Goal: Task Accomplishment & Management: Manage account settings

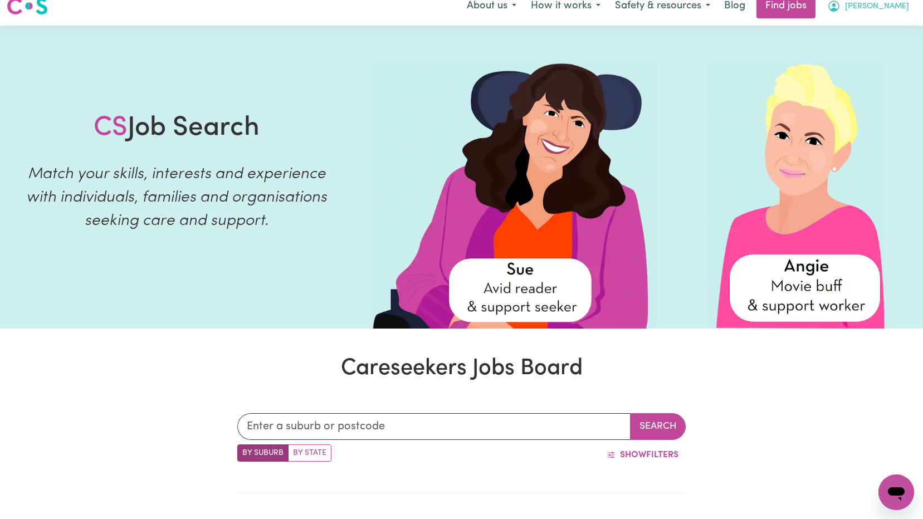
click at [901, 6] on span "[PERSON_NAME]" at bounding box center [877, 7] width 64 height 12
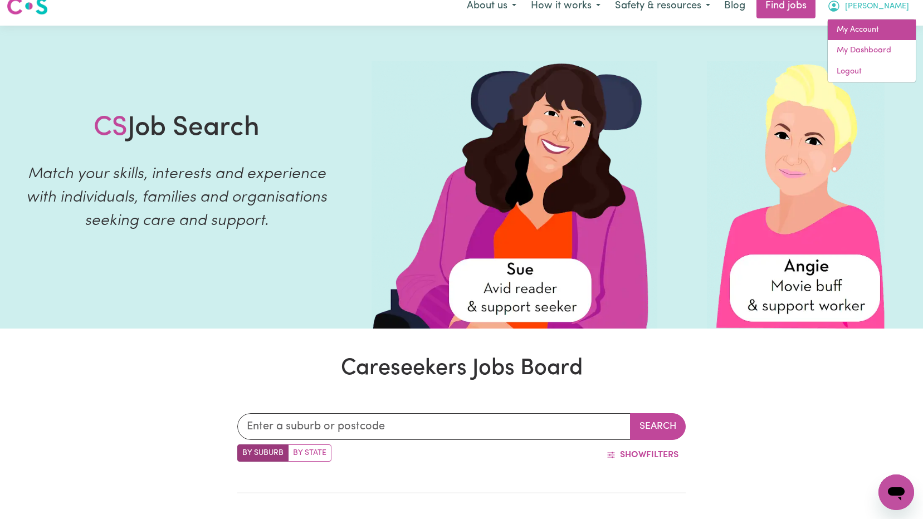
click at [876, 33] on link "My Account" at bounding box center [872, 30] width 88 height 21
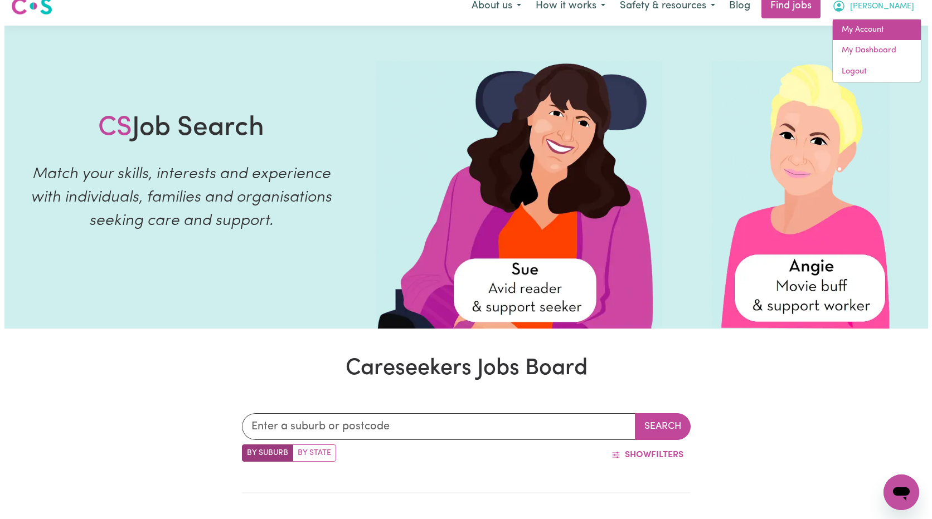
scroll to position [8, 0]
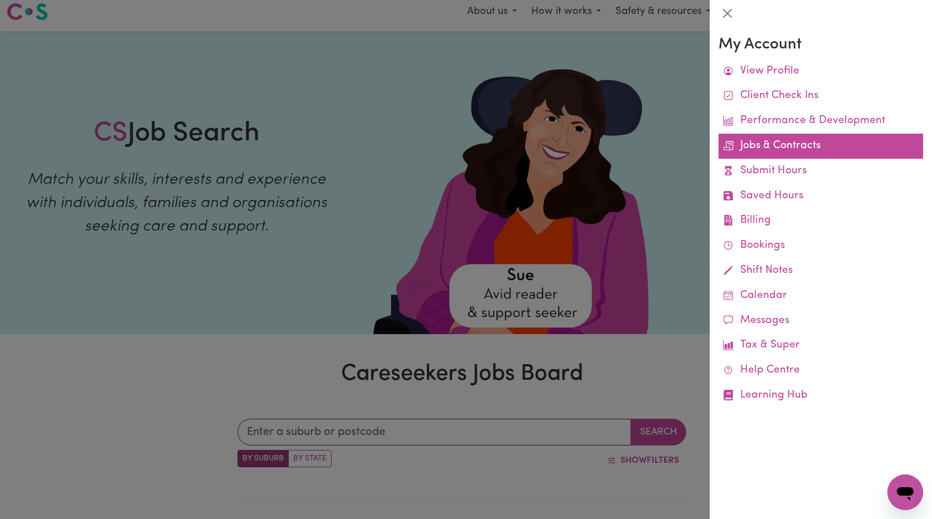
click at [802, 147] on link "Jobs & Contracts" at bounding box center [820, 146] width 205 height 25
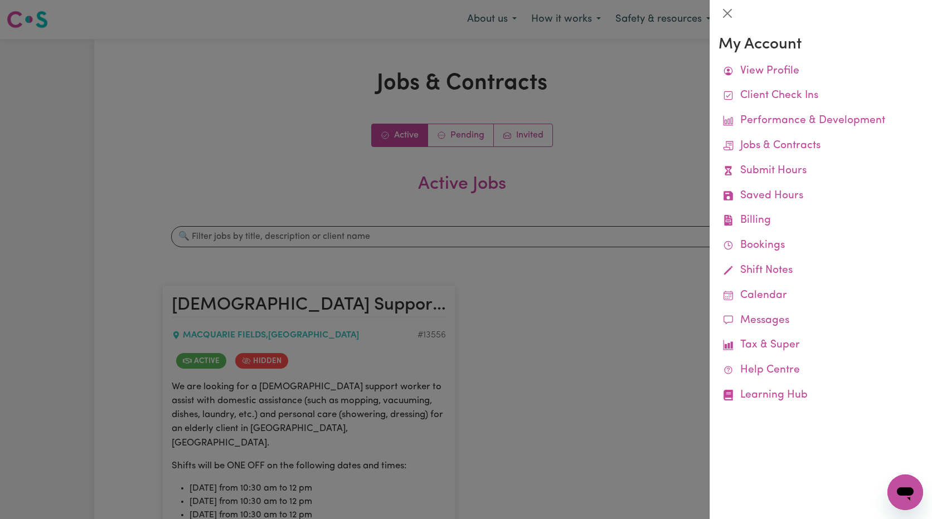
click at [590, 295] on div at bounding box center [466, 259] width 932 height 519
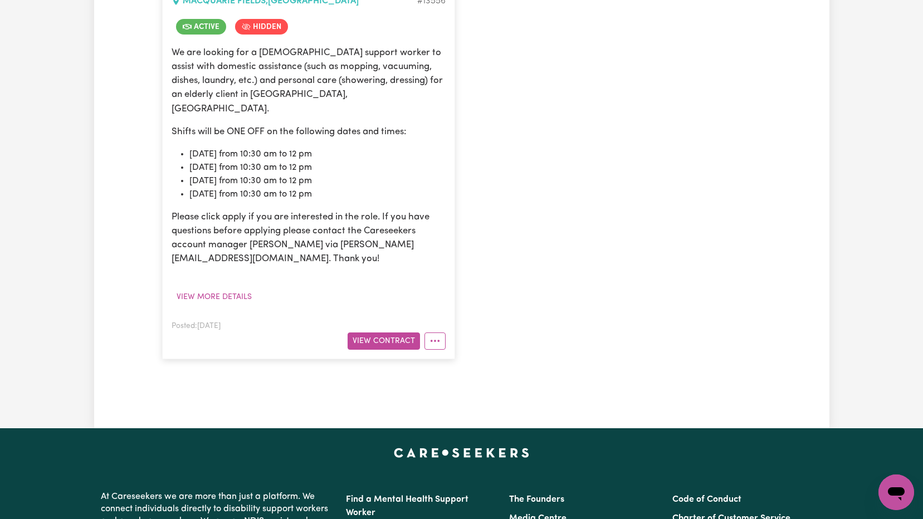
scroll to position [111, 0]
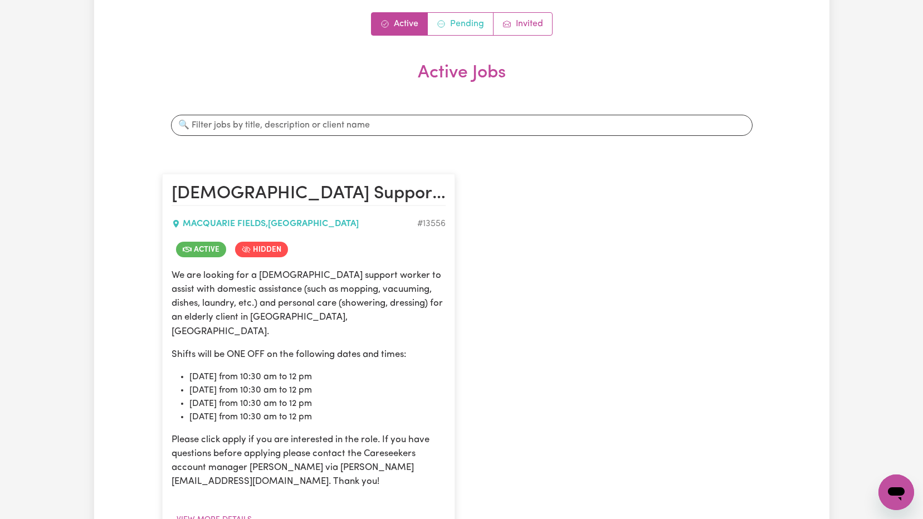
click at [469, 24] on link "Pending" at bounding box center [461, 24] width 66 height 22
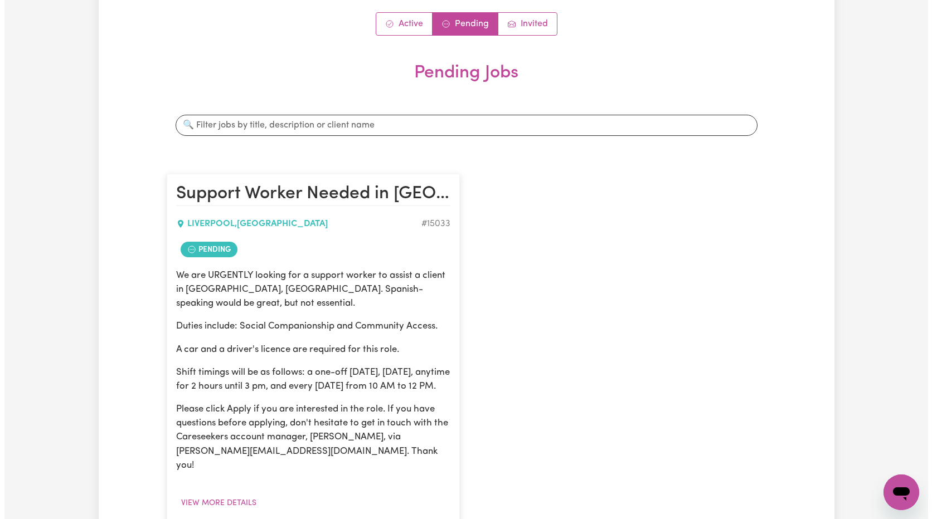
scroll to position [334, 0]
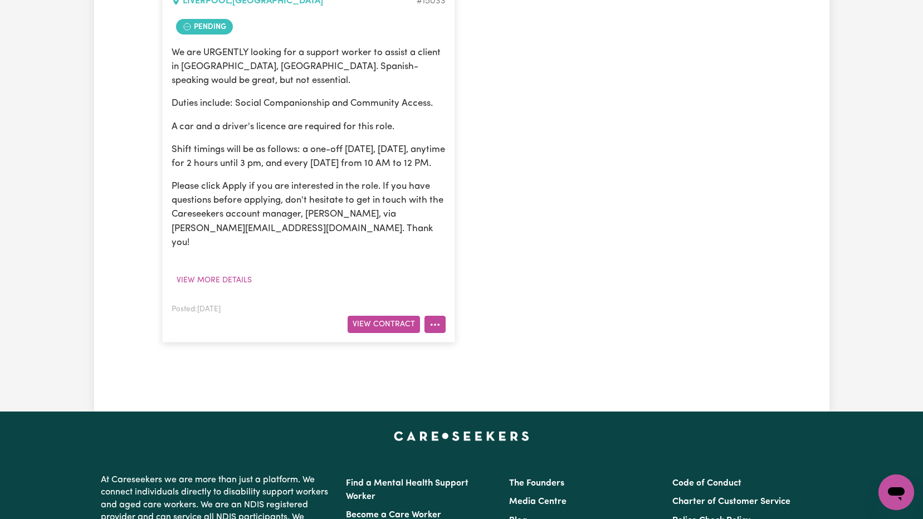
click at [441, 327] on button "More options" at bounding box center [435, 324] width 21 height 17
click at [528, 275] on div "Support Worker Needed in [GEOGRAPHIC_DATA], [GEOGRAPHIC_DATA] [GEOGRAPHIC_DATA]…" at bounding box center [461, 147] width 613 height 414
click at [218, 281] on button "View more details" at bounding box center [214, 280] width 85 height 17
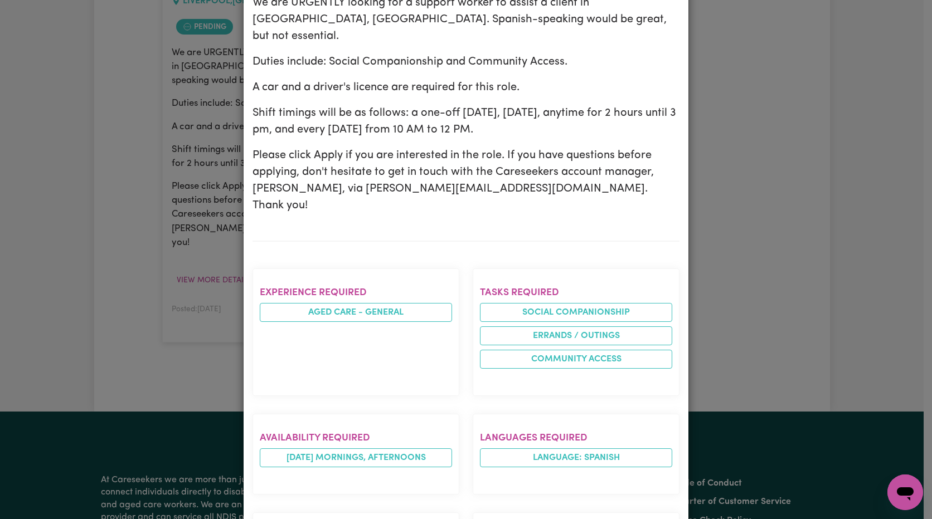
scroll to position [71, 0]
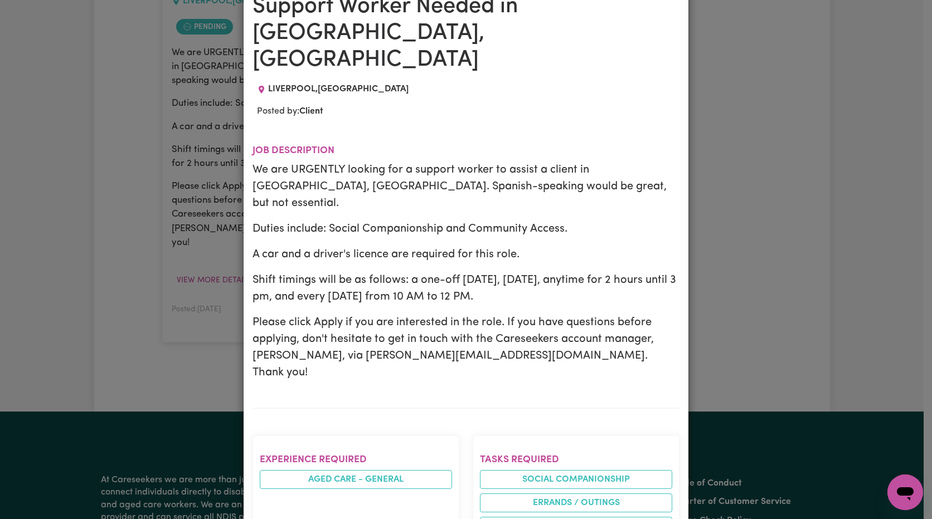
click at [740, 179] on div "Job Details Support Worker Needed in [GEOGRAPHIC_DATA], [GEOGRAPHIC_DATA] [GEOG…" at bounding box center [466, 259] width 932 height 519
click at [710, 178] on div "Job Details Support Worker Needed in [GEOGRAPHIC_DATA], [GEOGRAPHIC_DATA] [GEOG…" at bounding box center [466, 259] width 932 height 519
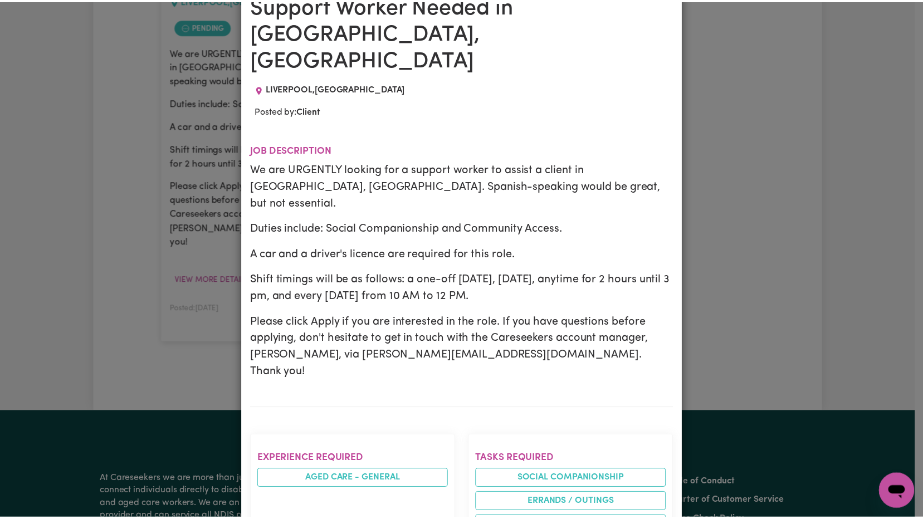
scroll to position [0, 0]
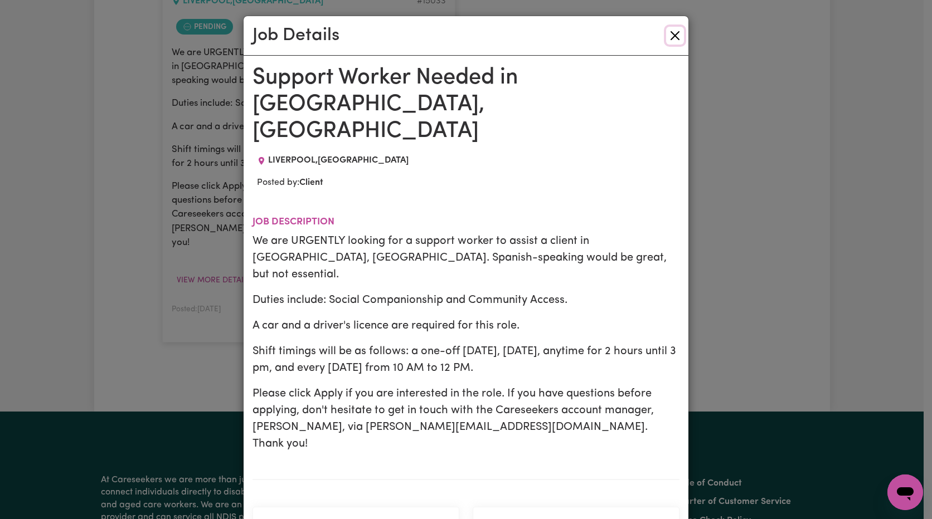
click at [667, 37] on button "Close" at bounding box center [675, 36] width 18 height 18
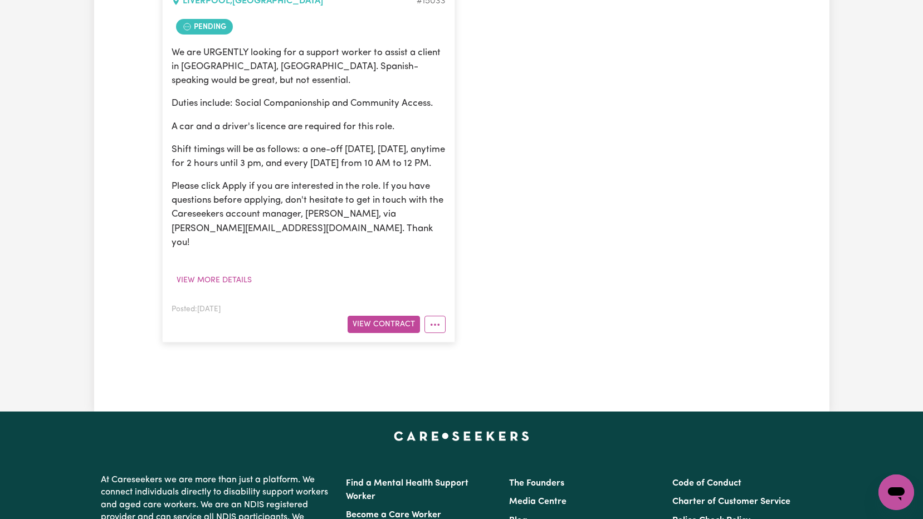
scroll to position [167, 0]
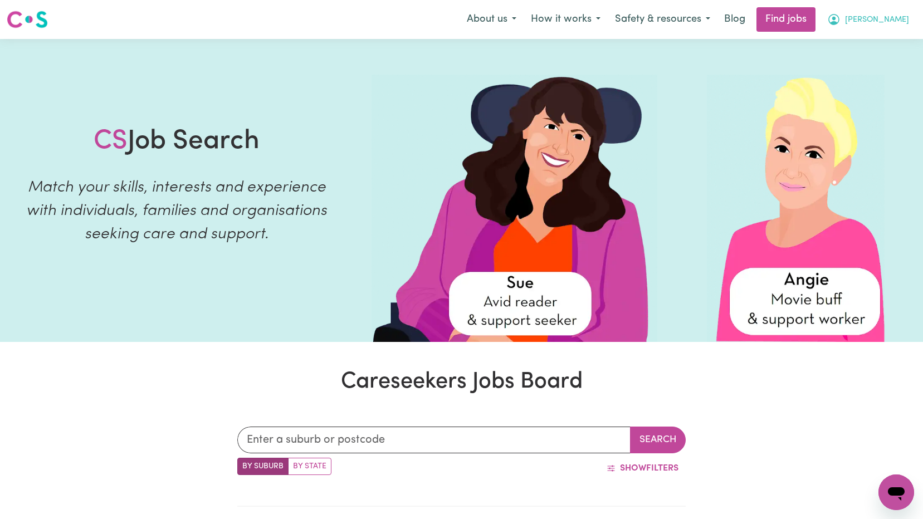
click at [901, 21] on span "[PERSON_NAME]" at bounding box center [877, 20] width 64 height 12
click at [860, 38] on link "My Account" at bounding box center [872, 43] width 88 height 21
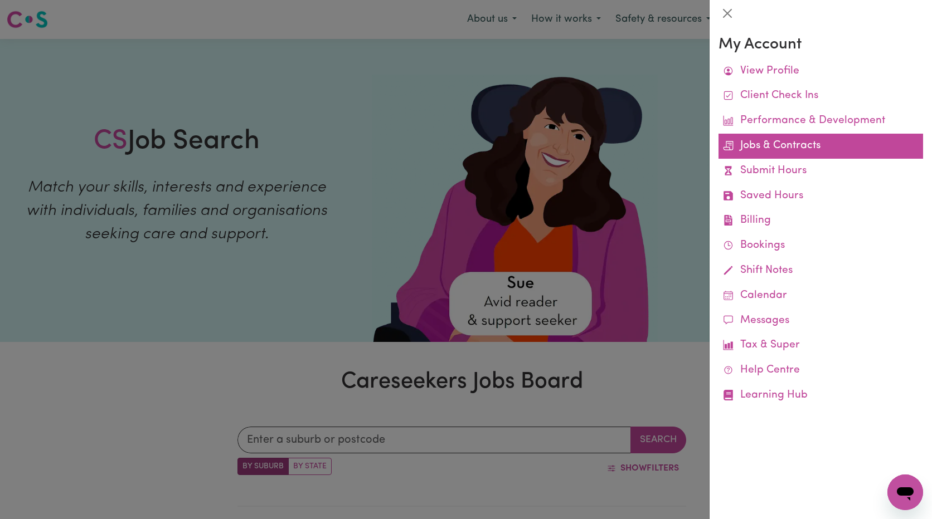
click at [755, 152] on link "Jobs & Contracts" at bounding box center [820, 146] width 205 height 25
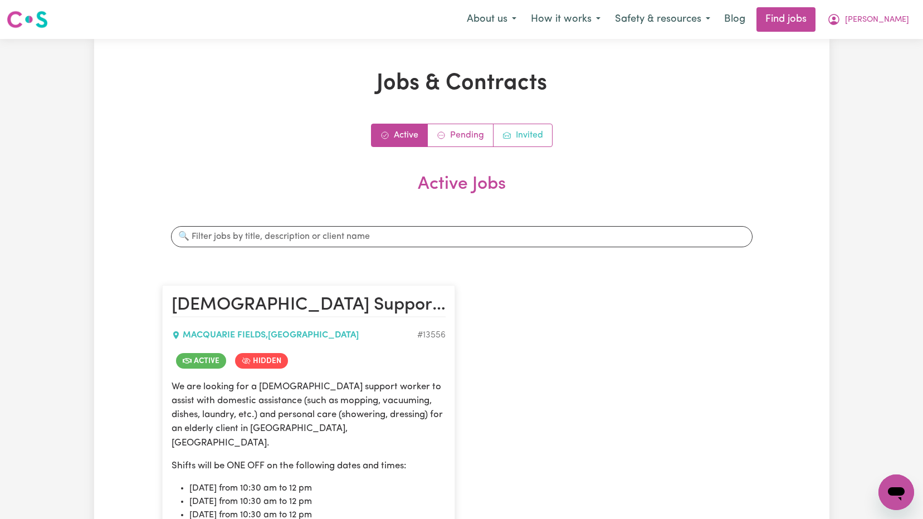
click at [522, 137] on link "Invited" at bounding box center [523, 135] width 59 height 22
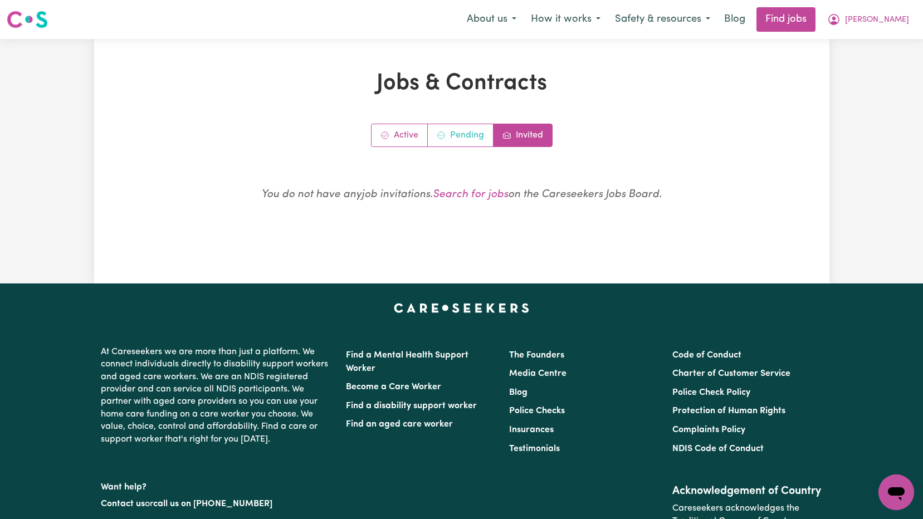
click at [475, 134] on link "Pending" at bounding box center [461, 135] width 66 height 22
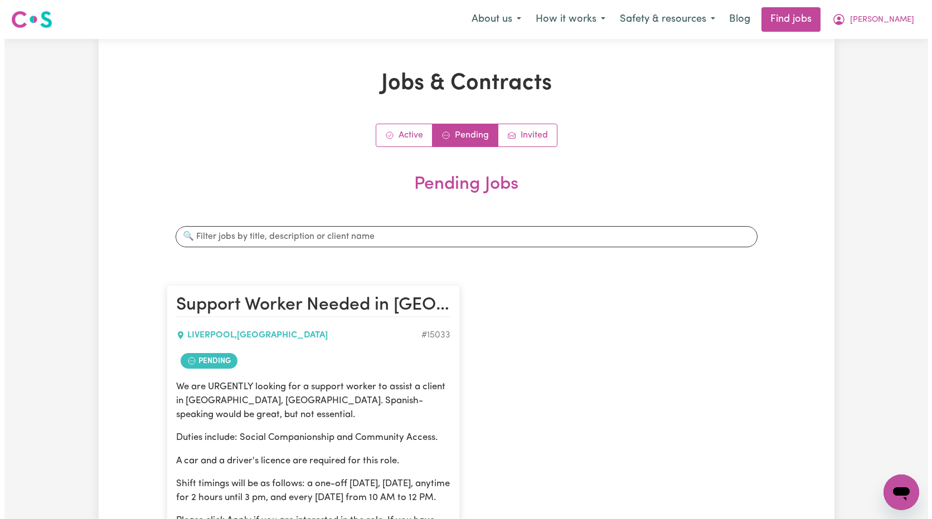
scroll to position [223, 0]
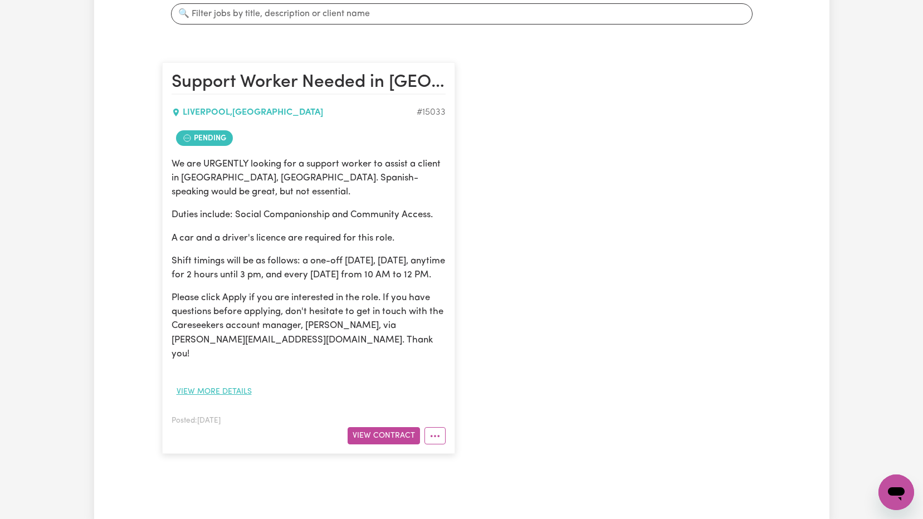
click at [221, 391] on button "View more details" at bounding box center [214, 391] width 85 height 17
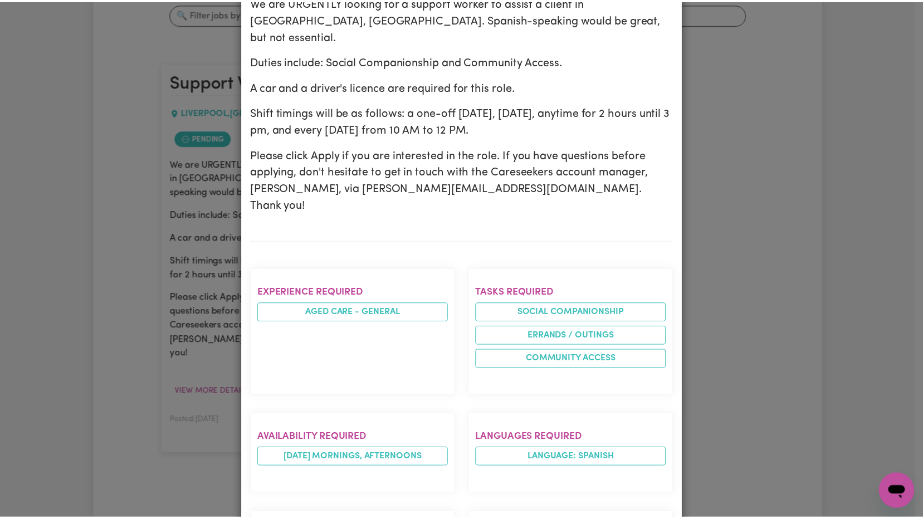
scroll to position [0, 0]
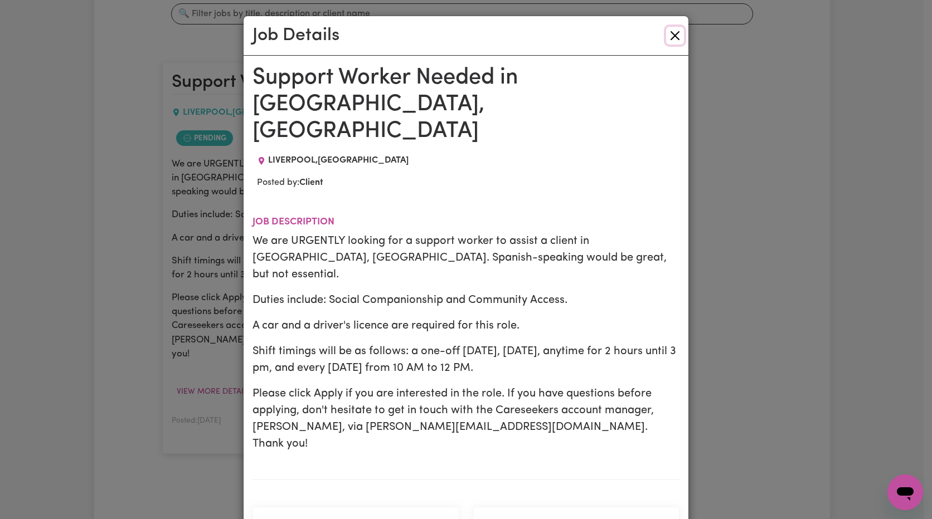
click at [671, 35] on button "Close" at bounding box center [675, 36] width 18 height 18
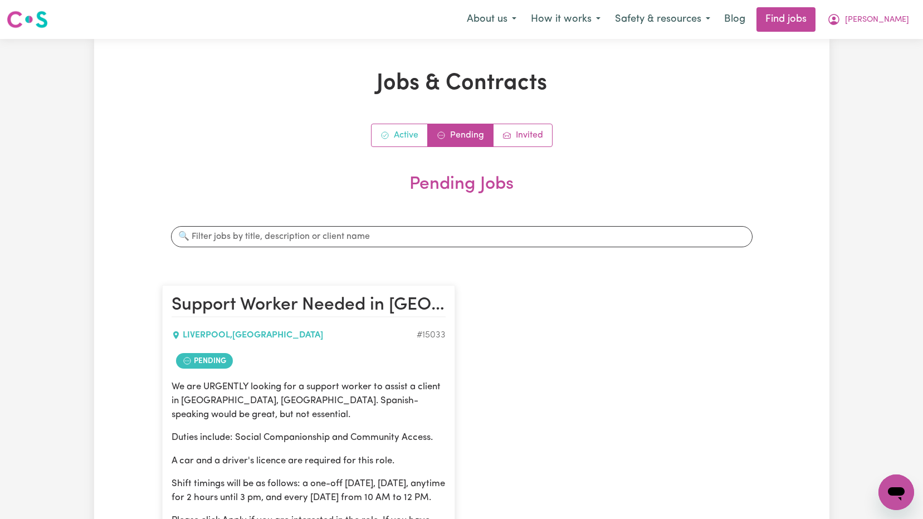
click at [387, 134] on icon "Active jobs" at bounding box center [385, 135] width 7 height 7
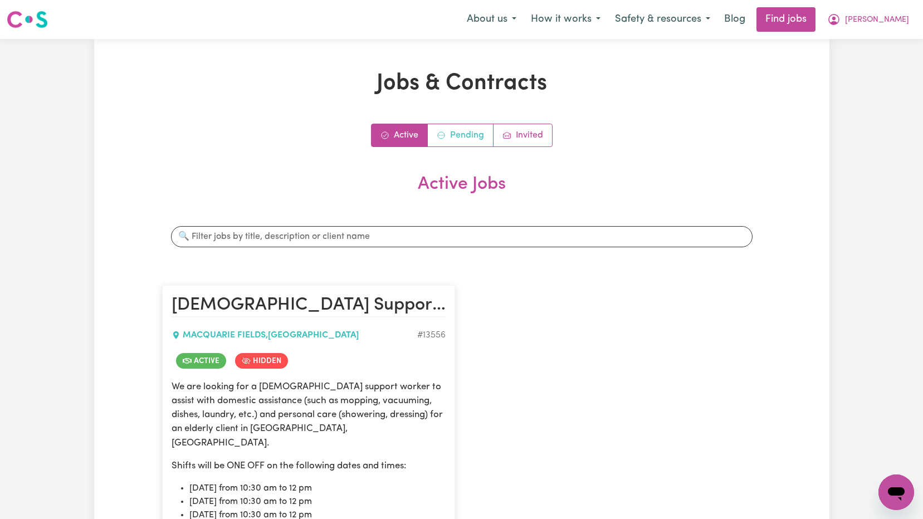
click at [465, 136] on link "Pending" at bounding box center [461, 135] width 66 height 22
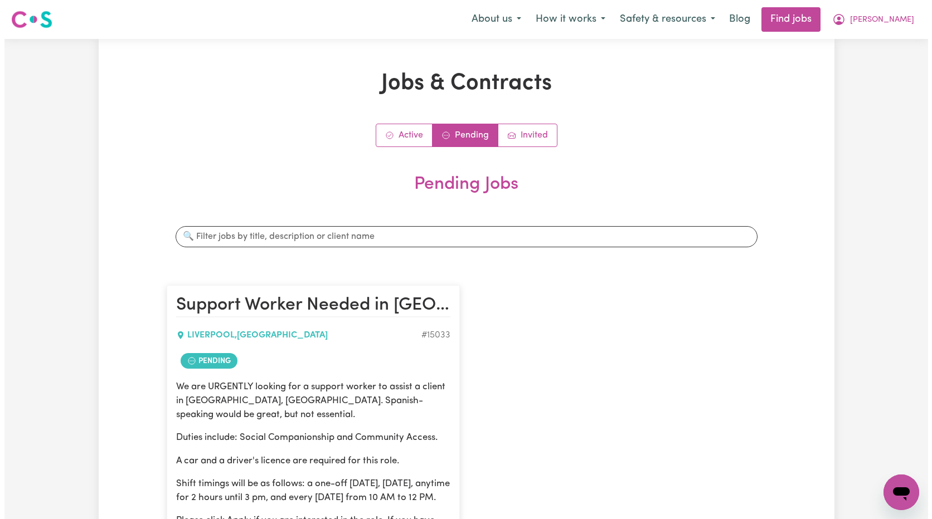
scroll to position [223, 0]
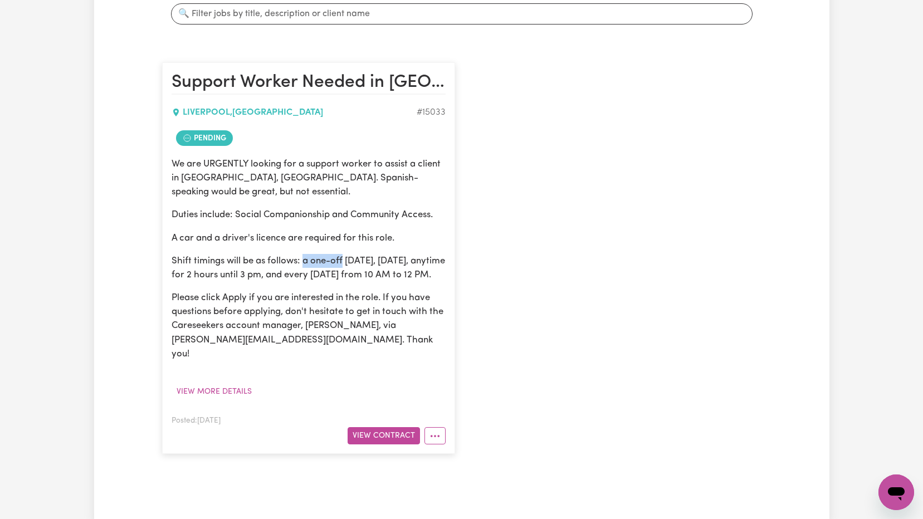
drag, startPoint x: 303, startPoint y: 262, endPoint x: 341, endPoint y: 262, distance: 37.9
click at [341, 262] on p "Shift timings will be as follows: a one-off [DATE], [DATE], anytime for 2 hours…" at bounding box center [309, 268] width 274 height 28
drag, startPoint x: 341, startPoint y: 262, endPoint x: 287, endPoint y: 290, distance: 60.6
click at [287, 282] on p "Shift timings will be as follows: a one-off [DATE], [DATE], anytime for 2 hours…" at bounding box center [309, 268] width 274 height 28
click at [226, 397] on button "View more details" at bounding box center [214, 391] width 85 height 17
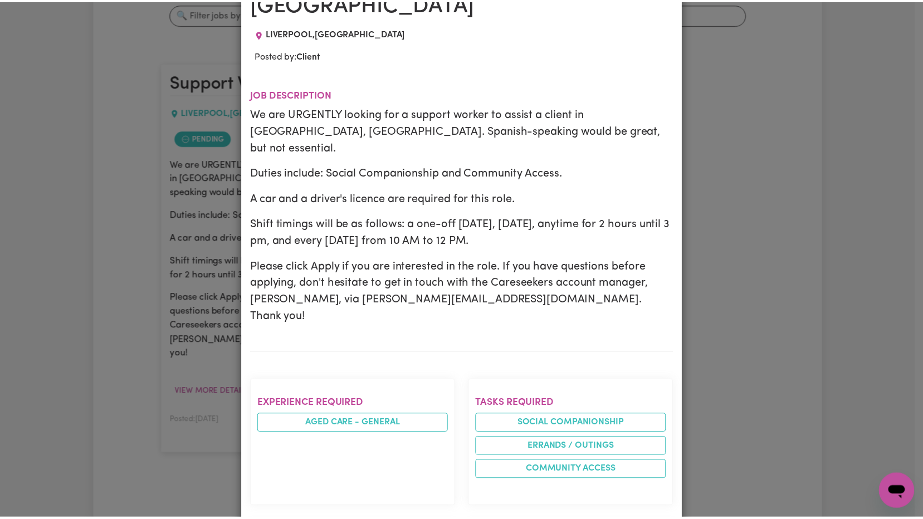
scroll to position [0, 0]
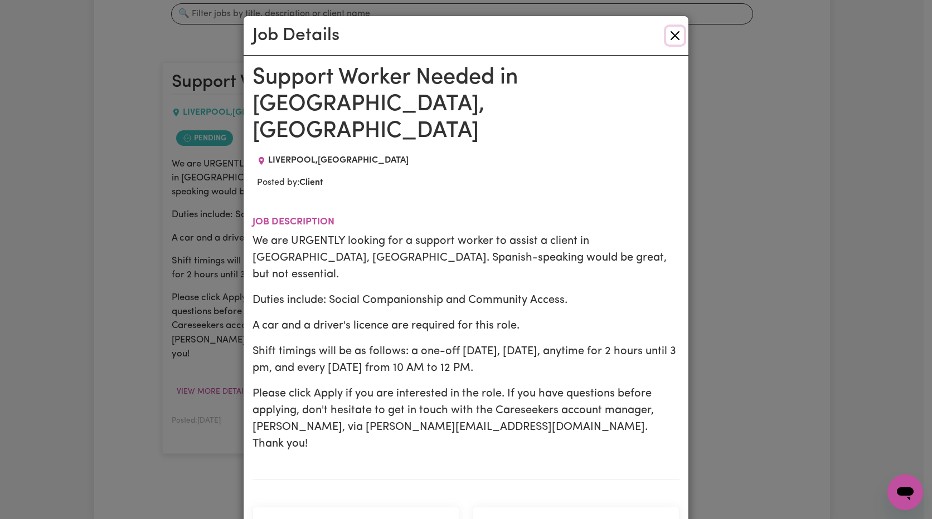
click at [676, 30] on button "Close" at bounding box center [675, 36] width 18 height 18
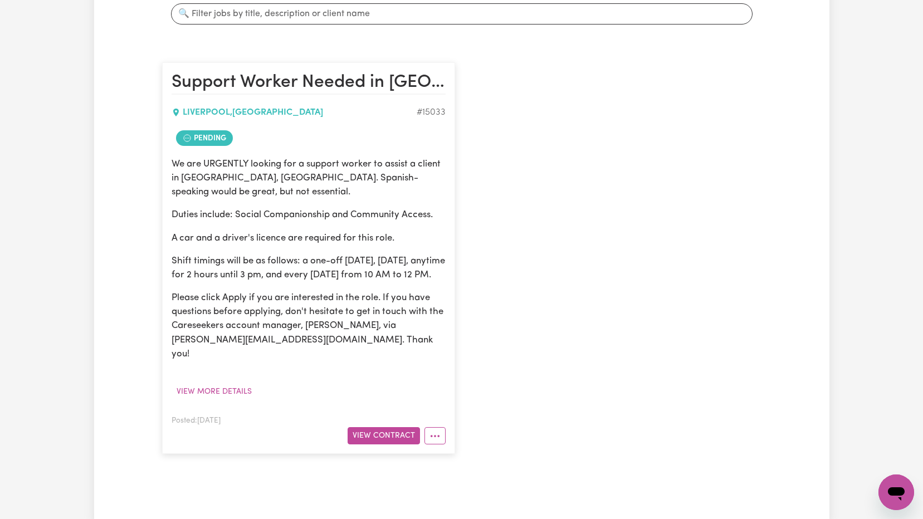
click at [206, 142] on span "Pending" at bounding box center [204, 138] width 57 height 16
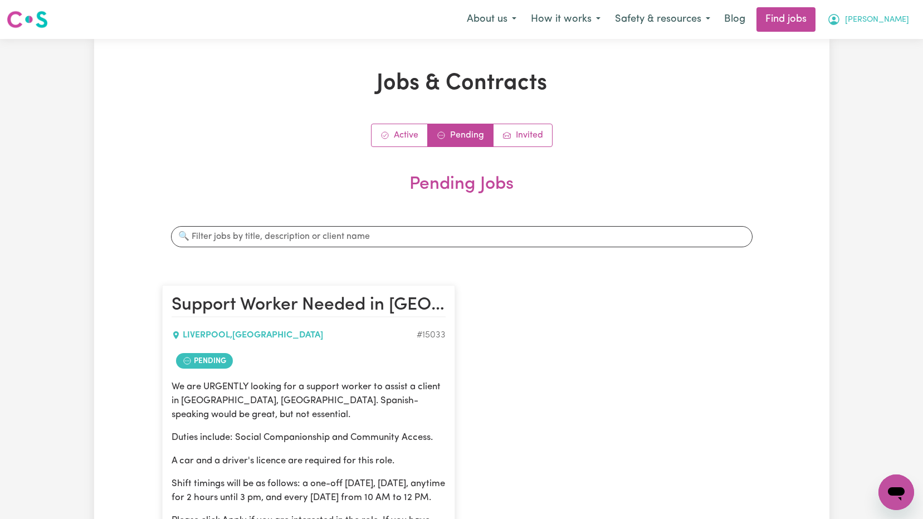
click at [840, 23] on icon "My Account" at bounding box center [834, 19] width 11 height 11
click at [867, 65] on link "My Dashboard" at bounding box center [872, 63] width 88 height 21
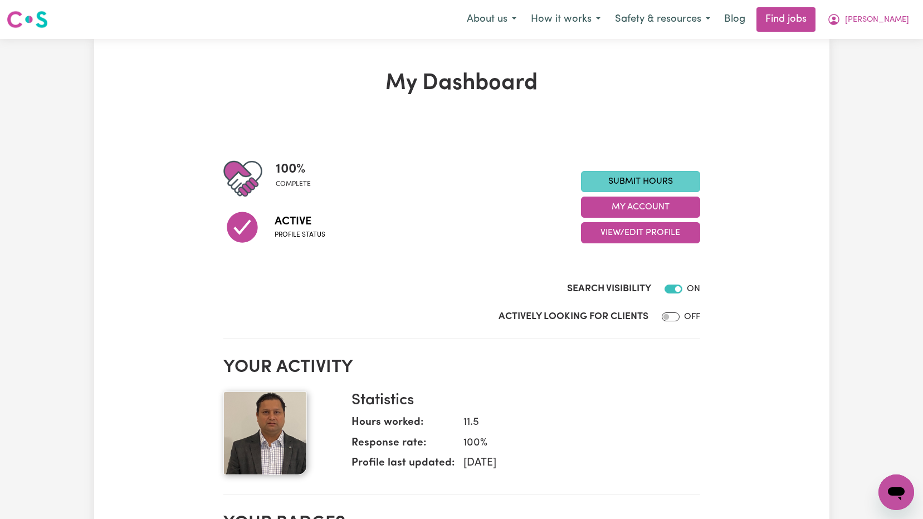
click at [651, 183] on link "Submit Hours" at bounding box center [640, 181] width 119 height 21
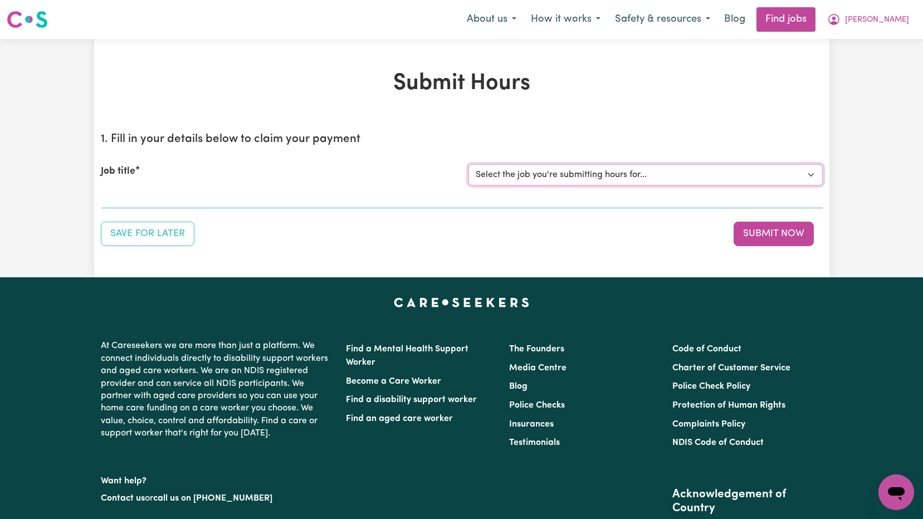
click at [602, 180] on select "Select the job you're submitting hours for... [[PERSON_NAME]] [DEMOGRAPHIC_DATA…" at bounding box center [646, 174] width 354 height 21
click at [577, 246] on div "Save for Later Submit Now" at bounding box center [462, 234] width 722 height 25
click at [894, 25] on span "[PERSON_NAME]" at bounding box center [877, 20] width 64 height 12
click at [880, 47] on link "My Account" at bounding box center [872, 43] width 88 height 21
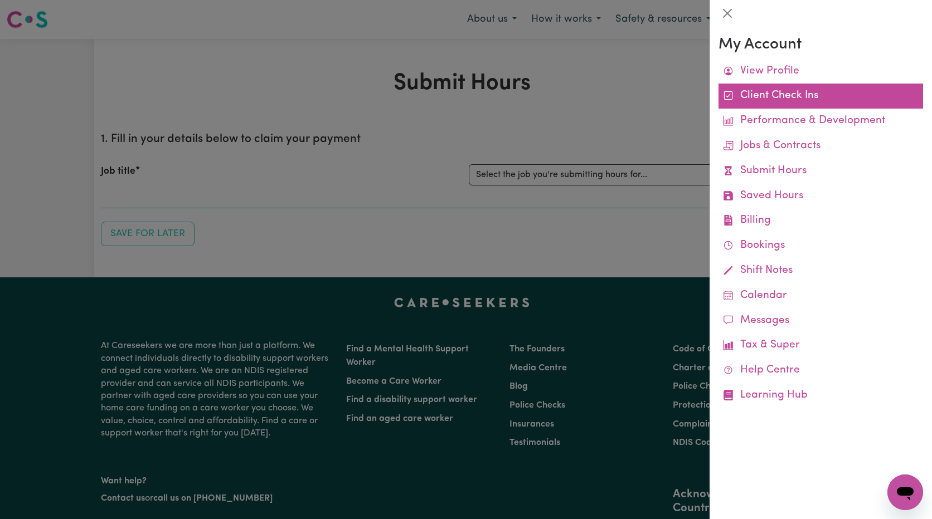
click at [749, 96] on link "Client Check Ins" at bounding box center [820, 96] width 205 height 25
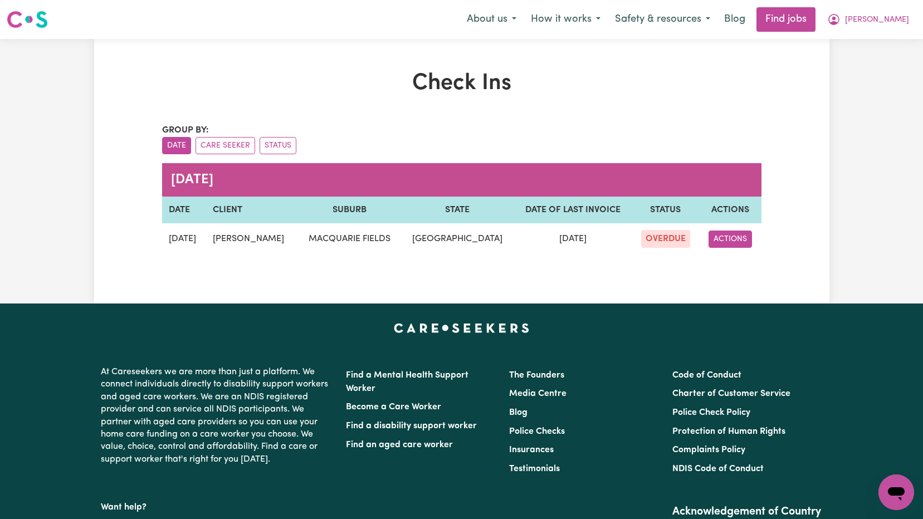
click at [732, 240] on button "ACTIONS" at bounding box center [730, 239] width 43 height 17
click at [645, 269] on div "Check Ins Group by: Date Care Seeker Status [DATE] DATE CLIENT SUBURB STATE DAT…" at bounding box center [461, 171] width 613 height 202
click at [737, 241] on button "ACTIONS" at bounding box center [730, 239] width 43 height 17
click at [651, 235] on span "OVERDUE" at bounding box center [665, 239] width 49 height 18
click at [739, 245] on button "ACTIONS" at bounding box center [730, 239] width 43 height 17
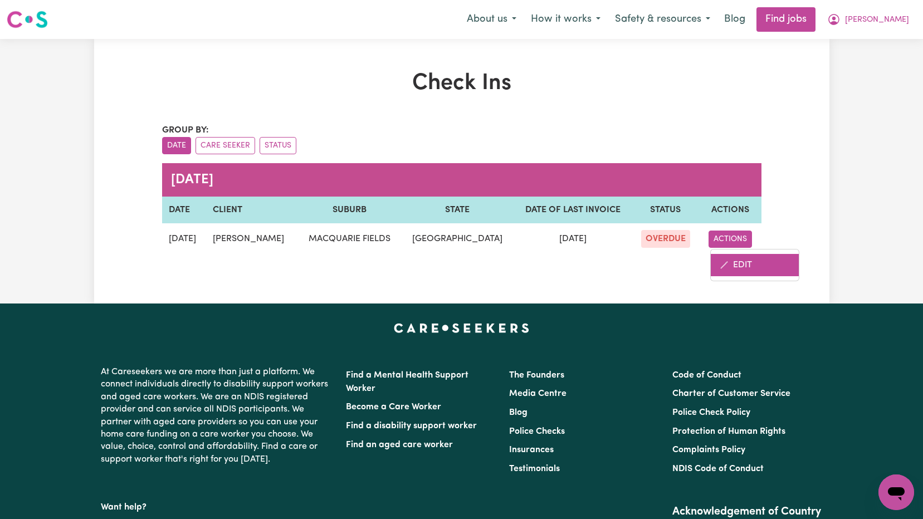
click at [737, 264] on link "EDIT" at bounding box center [755, 265] width 88 height 22
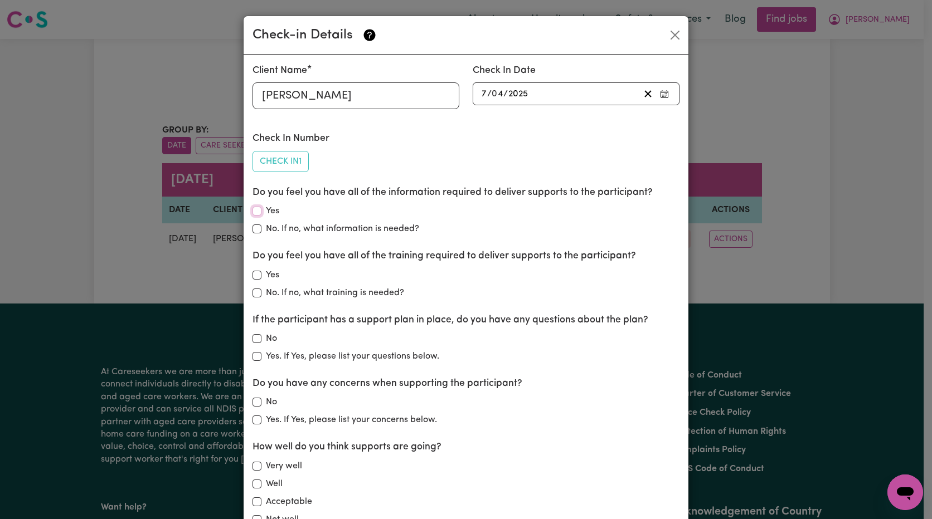
click at [252, 213] on input "Yes" at bounding box center [256, 211] width 9 height 9
checkbox input "true"
click at [254, 273] on input "Yes" at bounding box center [256, 275] width 9 height 9
checkbox input "true"
click at [252, 359] on input "Yes. If Yes, please list your questions below." at bounding box center [256, 356] width 9 height 9
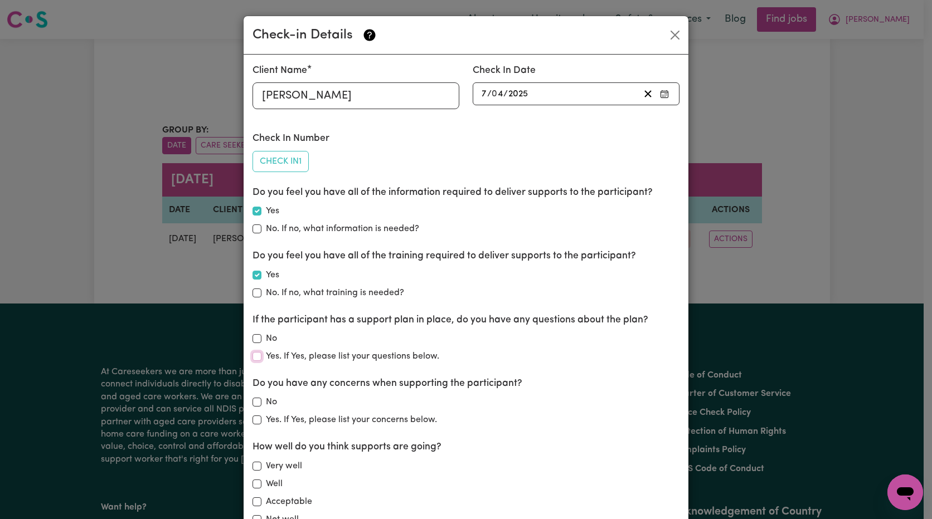
checkbox input "true"
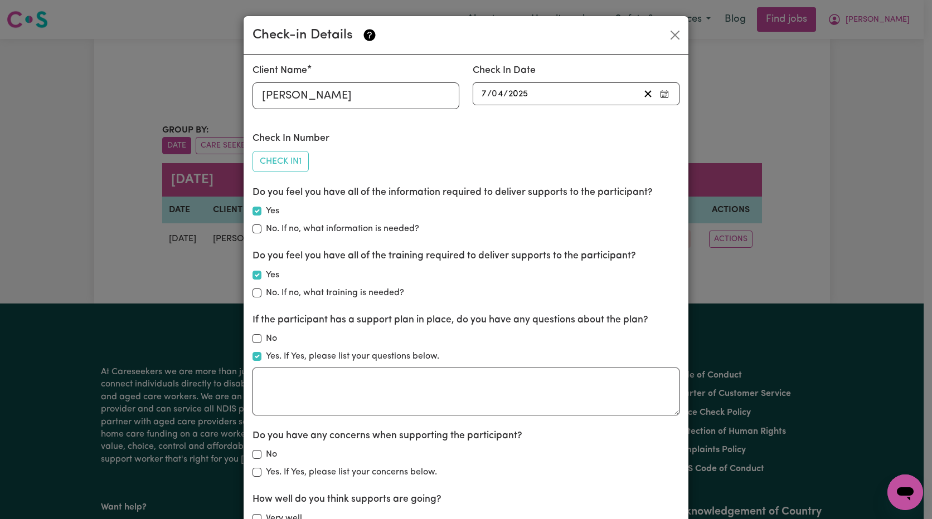
click at [245, 334] on div "Client Name [PERSON_NAME] Check In Date [DATE] 7 / 0 4 / 2025 Check In Number C…" at bounding box center [466, 386] width 445 height 663
click at [256, 337] on input "No" at bounding box center [256, 338] width 9 height 9
checkbox input "true"
checkbox input "false"
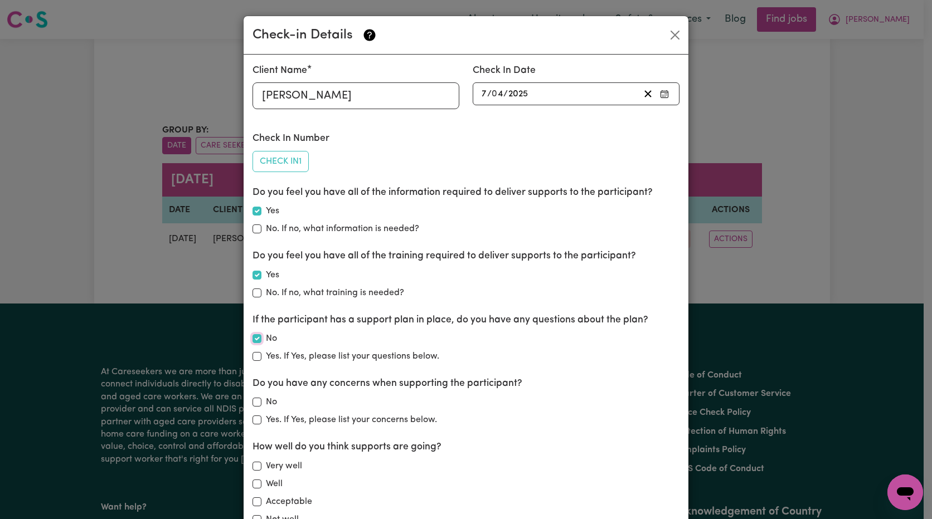
scroll to position [162, 0]
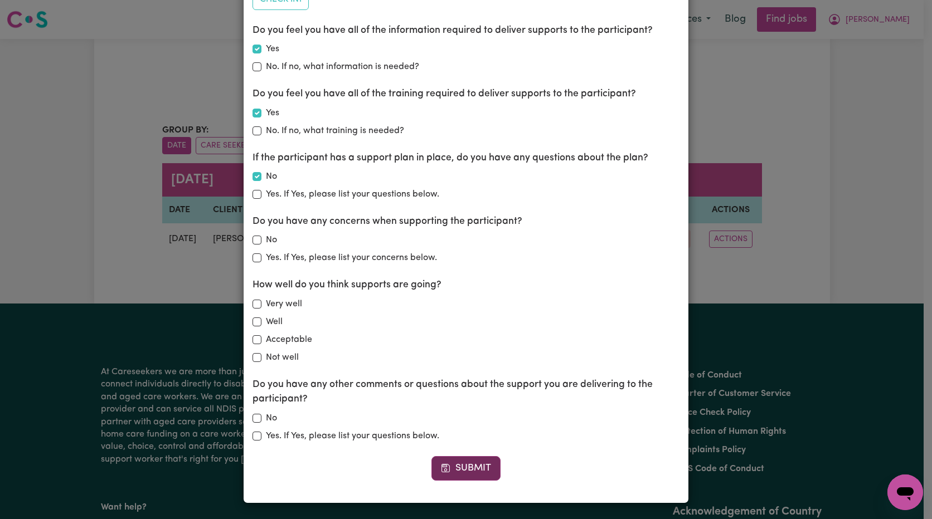
click at [480, 474] on button "Submit" at bounding box center [465, 468] width 69 height 25
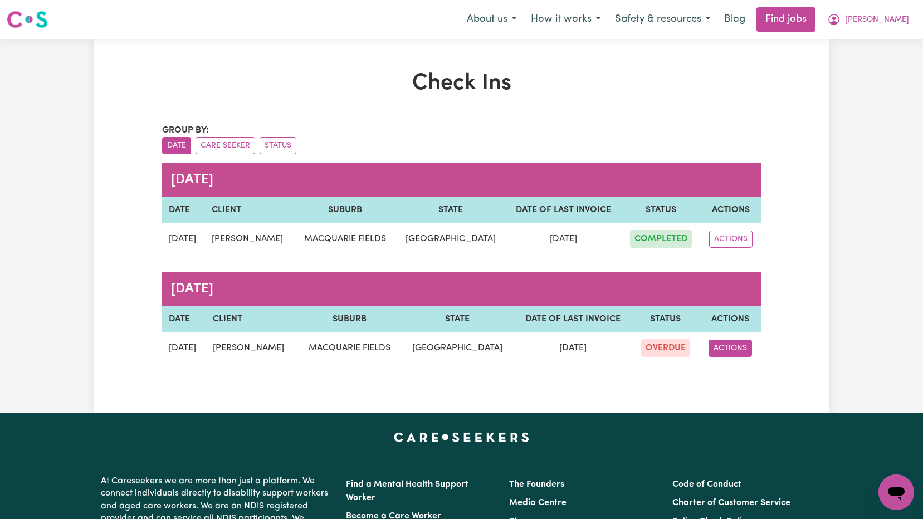
click at [739, 352] on button "ACTIONS" at bounding box center [730, 348] width 43 height 17
click at [743, 373] on link "EDIT" at bounding box center [756, 374] width 88 height 22
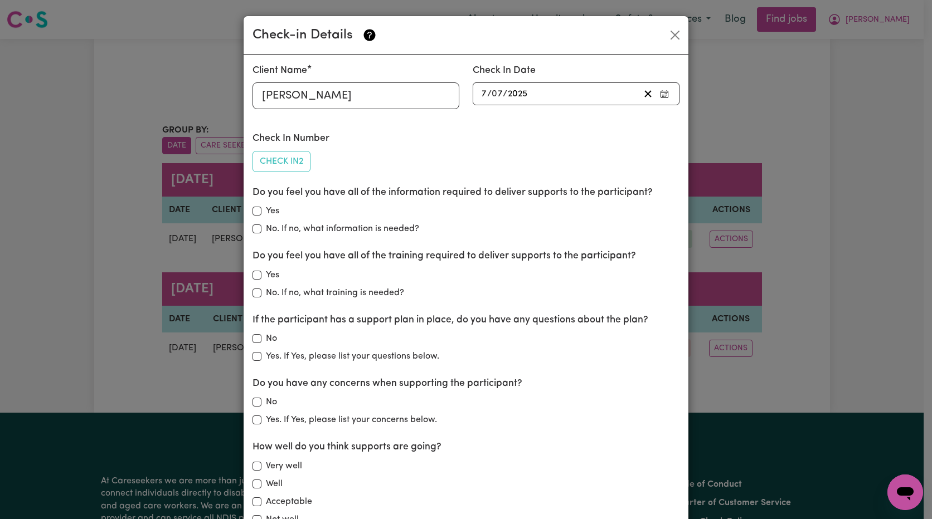
click at [256, 204] on div "Do you feel you have all of the information required to deliver supports to the…" at bounding box center [465, 211] width 427 height 50
click at [256, 213] on input "Yes" at bounding box center [256, 211] width 9 height 9
checkbox input "true"
click at [252, 278] on input "Yes" at bounding box center [256, 275] width 9 height 9
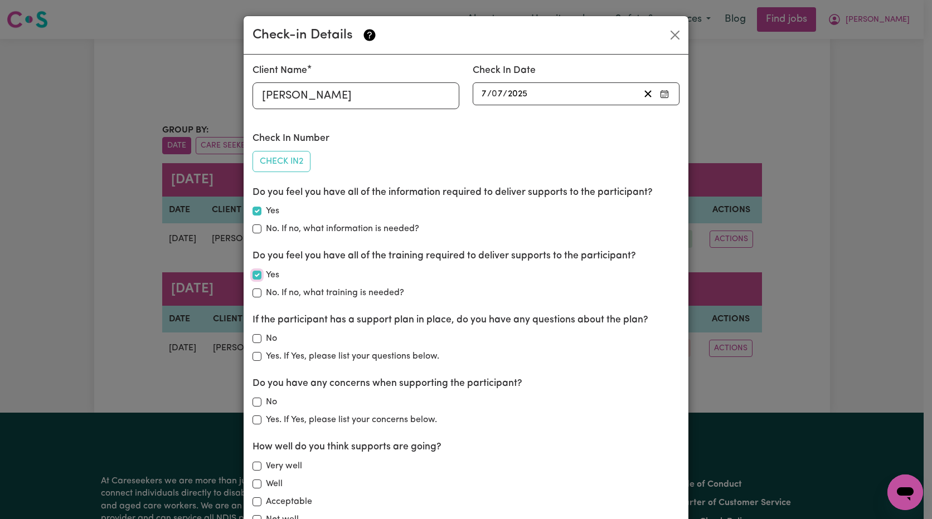
checkbox input "true"
click at [255, 342] on input "No" at bounding box center [256, 338] width 9 height 9
checkbox input "true"
click at [254, 466] on input "Very well" at bounding box center [256, 466] width 9 height 9
checkbox input "true"
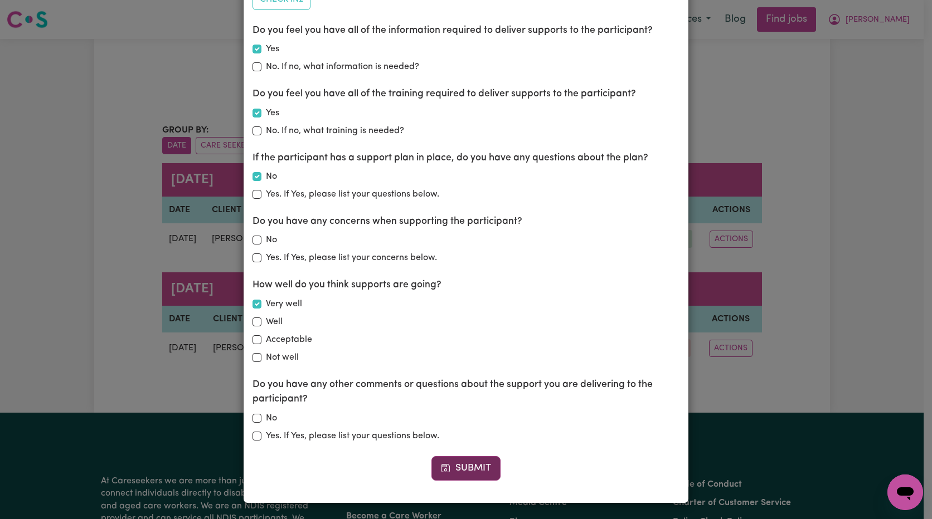
click at [457, 475] on button "Submit" at bounding box center [465, 468] width 69 height 25
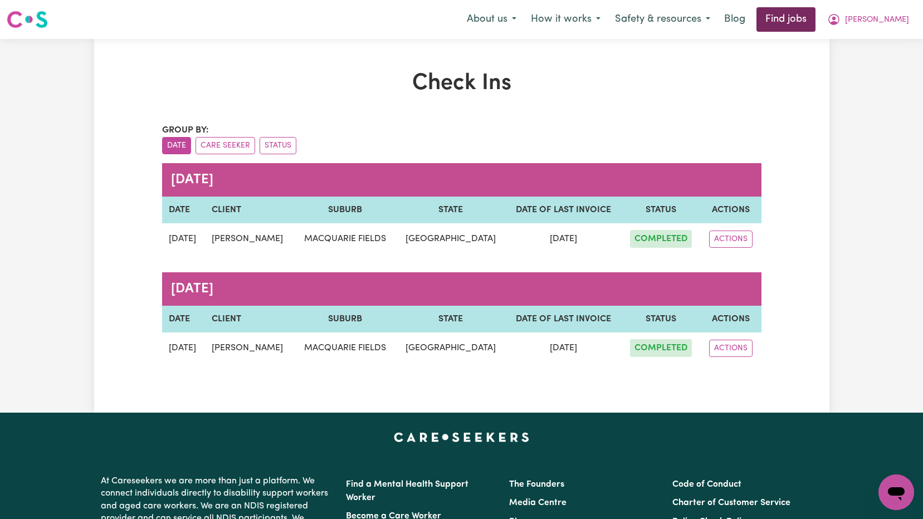
click at [816, 19] on link "Find jobs" at bounding box center [786, 19] width 59 height 25
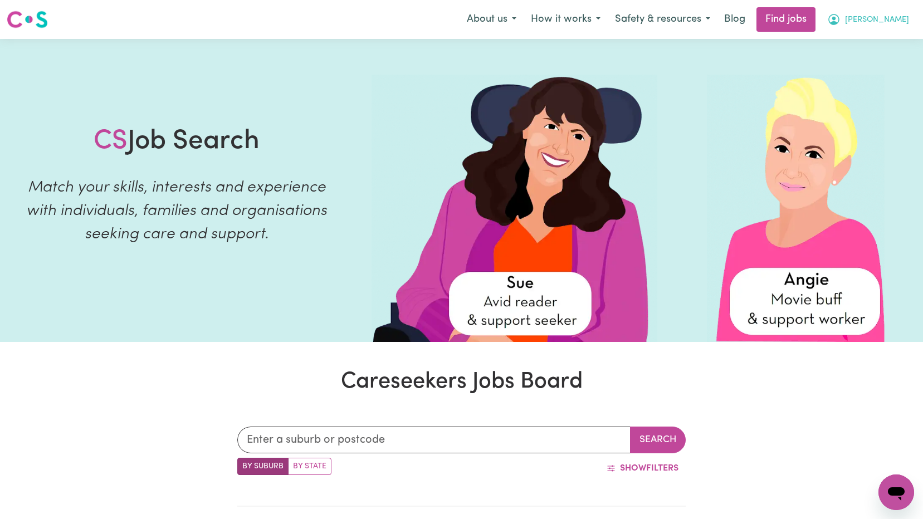
click at [892, 15] on span "[PERSON_NAME]" at bounding box center [877, 20] width 64 height 12
click at [878, 67] on link "My Dashboard" at bounding box center [872, 63] width 88 height 21
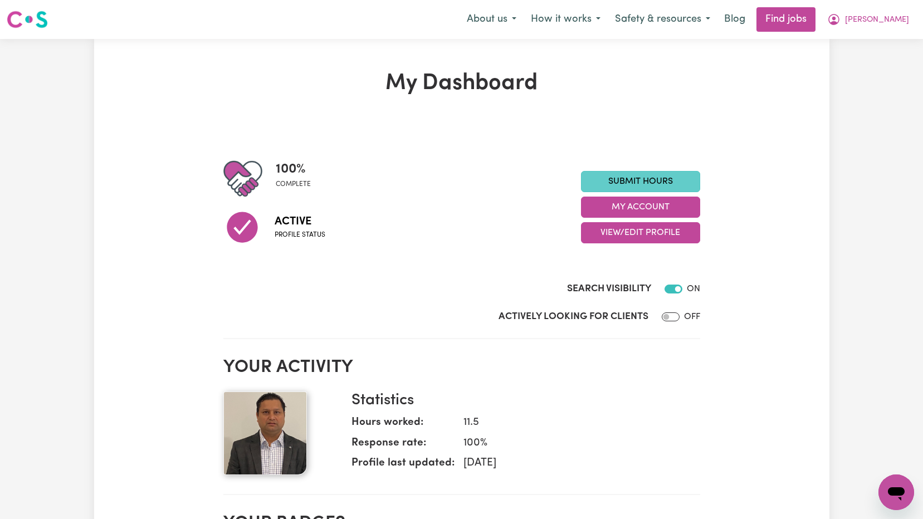
click at [651, 177] on link "Submit Hours" at bounding box center [640, 181] width 119 height 21
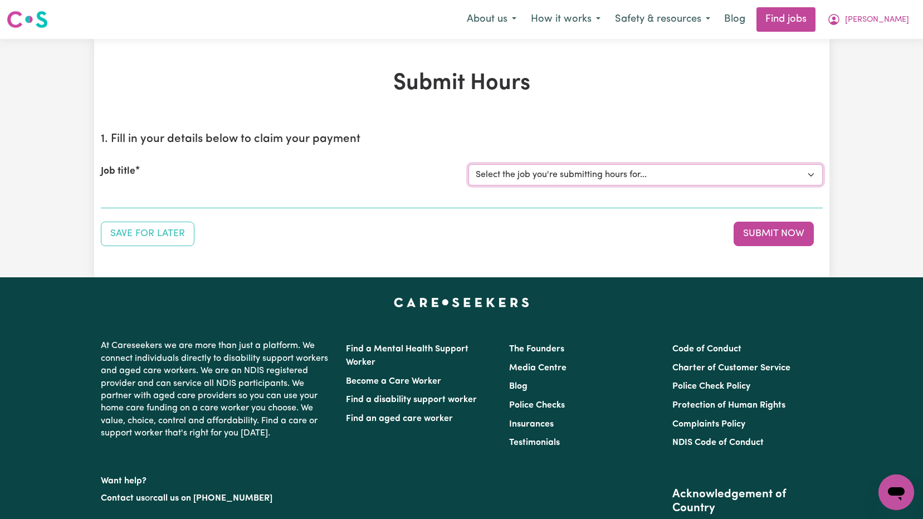
drag, startPoint x: 797, startPoint y: 176, endPoint x: 787, endPoint y: 177, distance: 9.6
click at [797, 176] on select "Select the job you're submitting hours for... [[PERSON_NAME]] [DEMOGRAPHIC_DATA…" at bounding box center [646, 174] width 354 height 21
select select "13556"
click at [469, 164] on select "Select the job you're submitting hours for... [[PERSON_NAME]] [DEMOGRAPHIC_DATA…" at bounding box center [646, 174] width 354 height 21
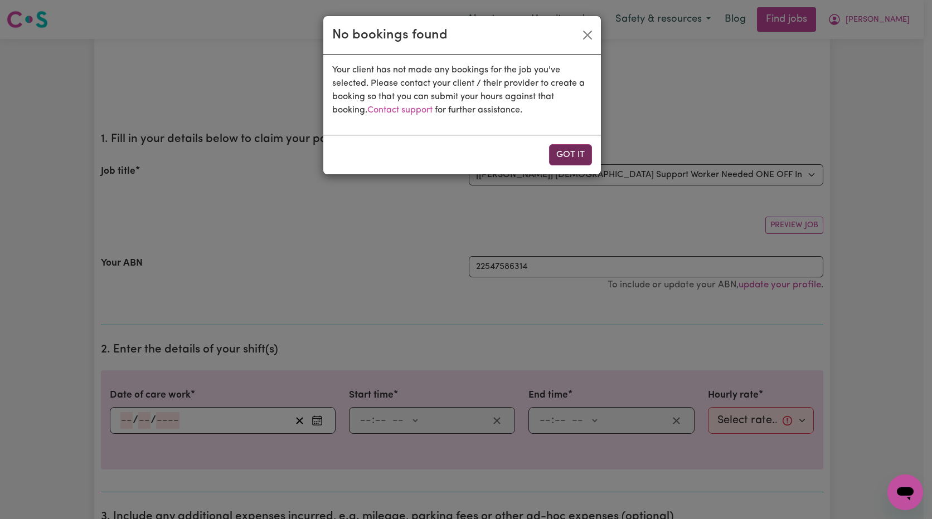
click at [564, 157] on button "Got it" at bounding box center [570, 154] width 43 height 21
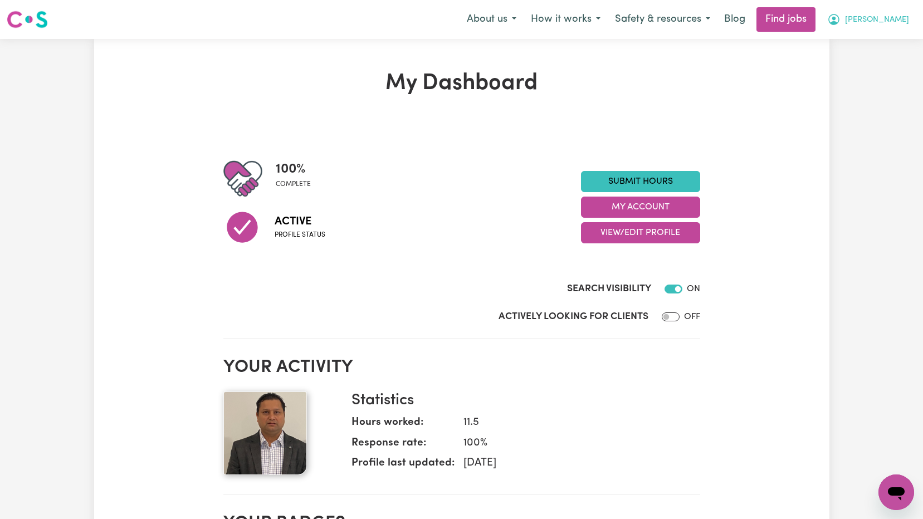
click at [907, 18] on button "[PERSON_NAME]" at bounding box center [868, 19] width 96 height 23
click at [863, 68] on link "My Dashboard" at bounding box center [872, 63] width 88 height 21
click at [852, 60] on link "My Dashboard" at bounding box center [872, 63] width 88 height 21
click at [859, 65] on link "My Dashboard" at bounding box center [872, 63] width 88 height 21
click at [861, 45] on link "My Account" at bounding box center [872, 43] width 88 height 21
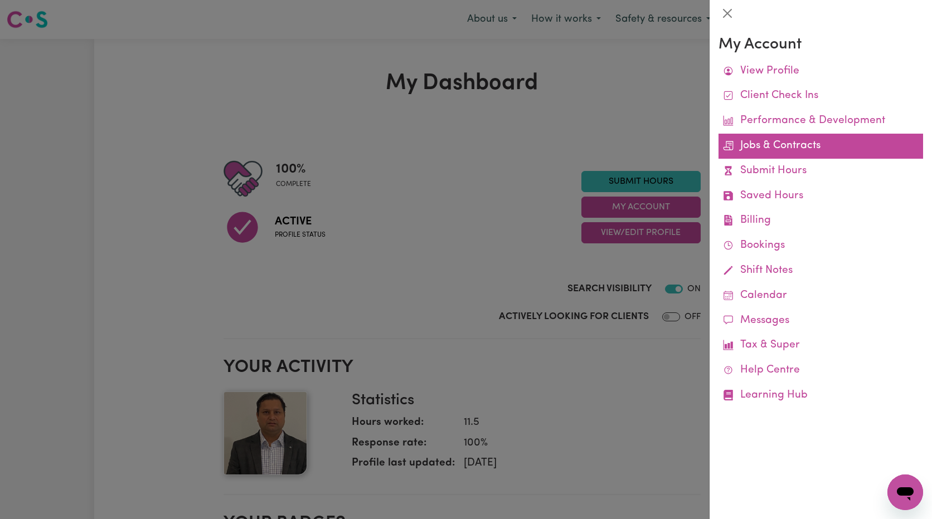
click at [790, 150] on link "Jobs & Contracts" at bounding box center [820, 146] width 205 height 25
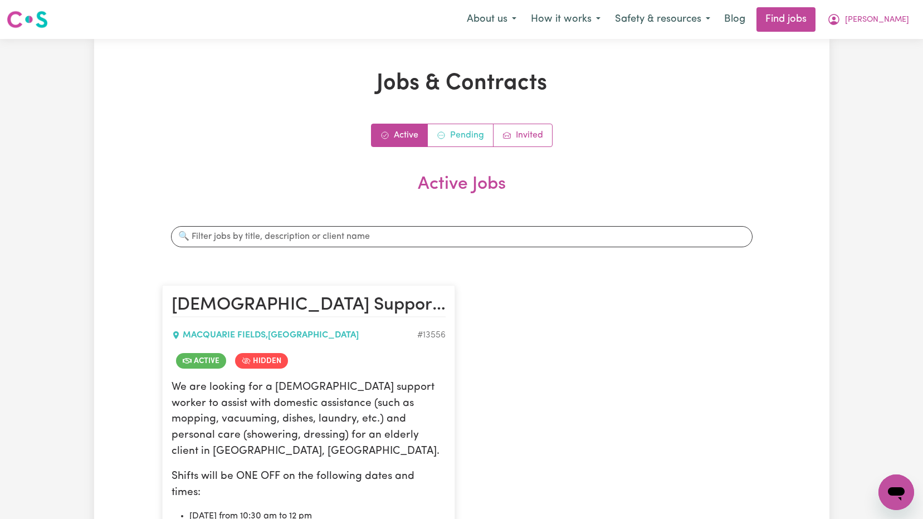
click at [469, 140] on link "Pending" at bounding box center [461, 135] width 66 height 22
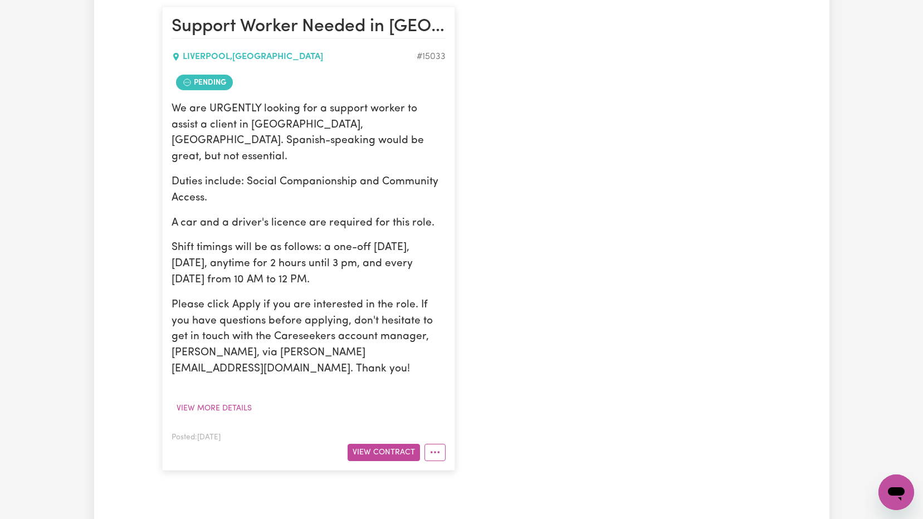
scroll to position [56, 0]
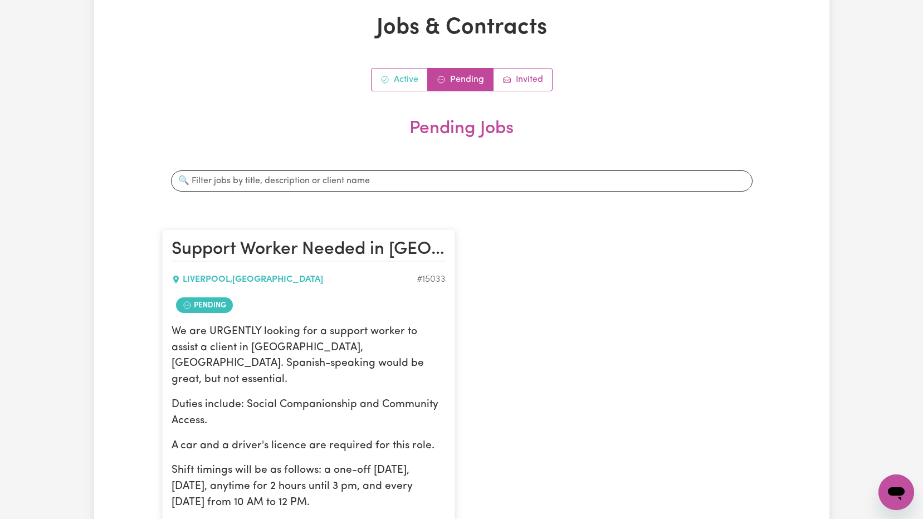
click at [404, 82] on link "Active" at bounding box center [400, 80] width 56 height 22
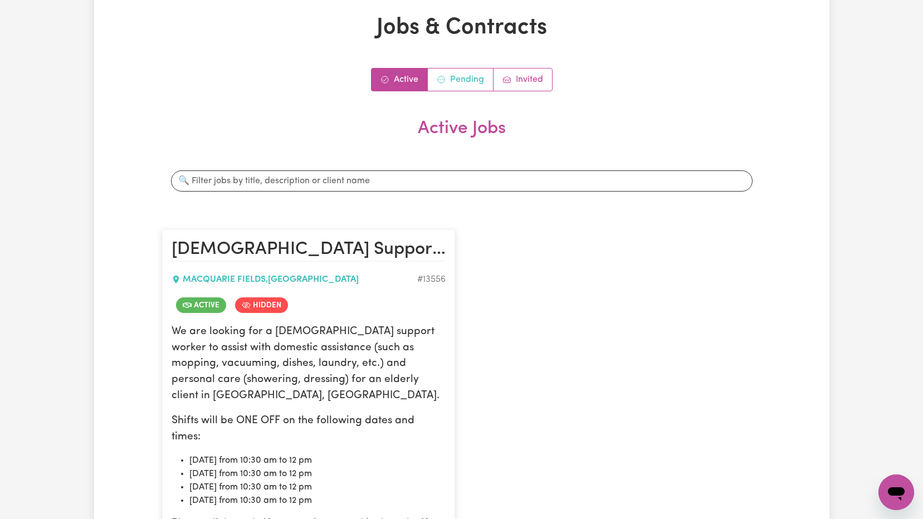
click at [464, 83] on link "Pending" at bounding box center [461, 80] width 66 height 22
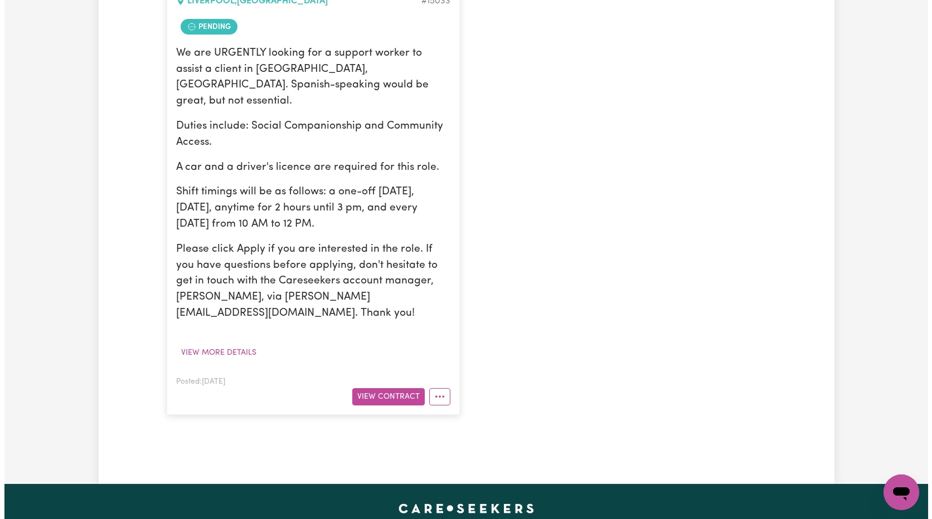
scroll to position [502, 0]
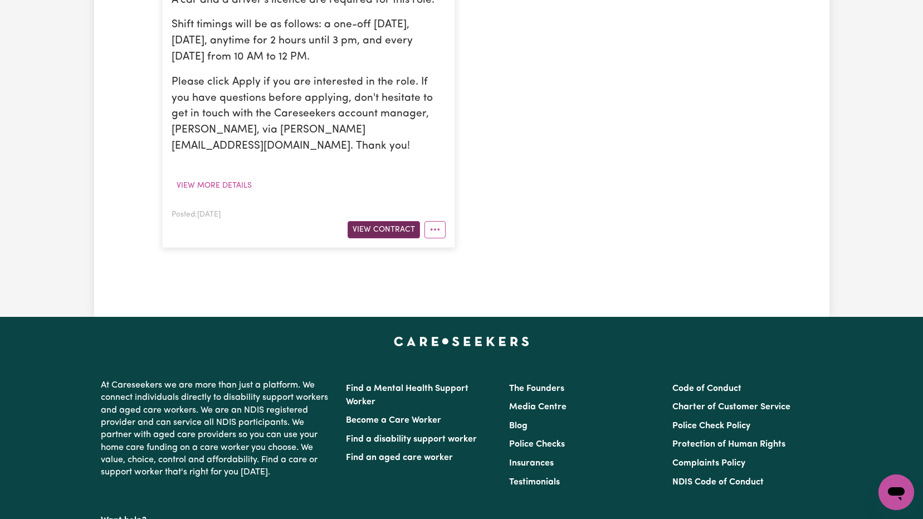
click at [383, 221] on button "View Contract" at bounding box center [384, 229] width 72 height 17
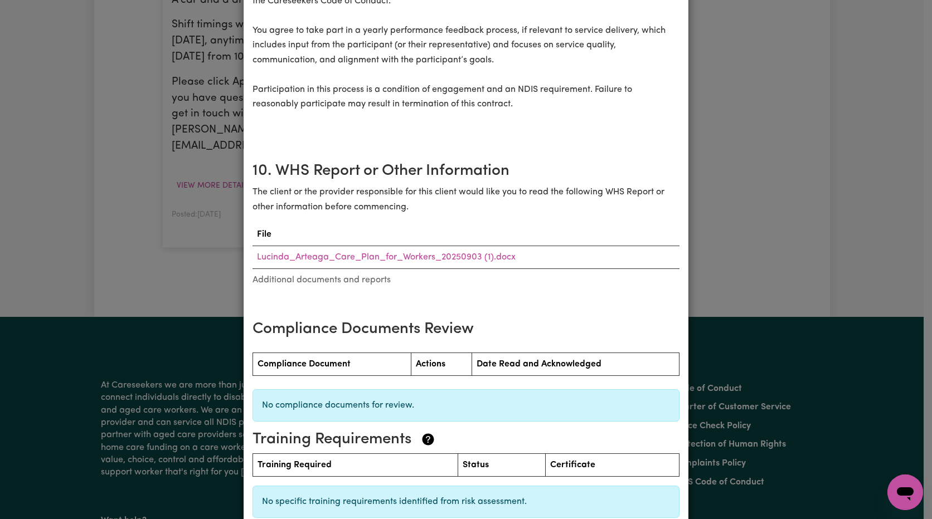
scroll to position [1548, 0]
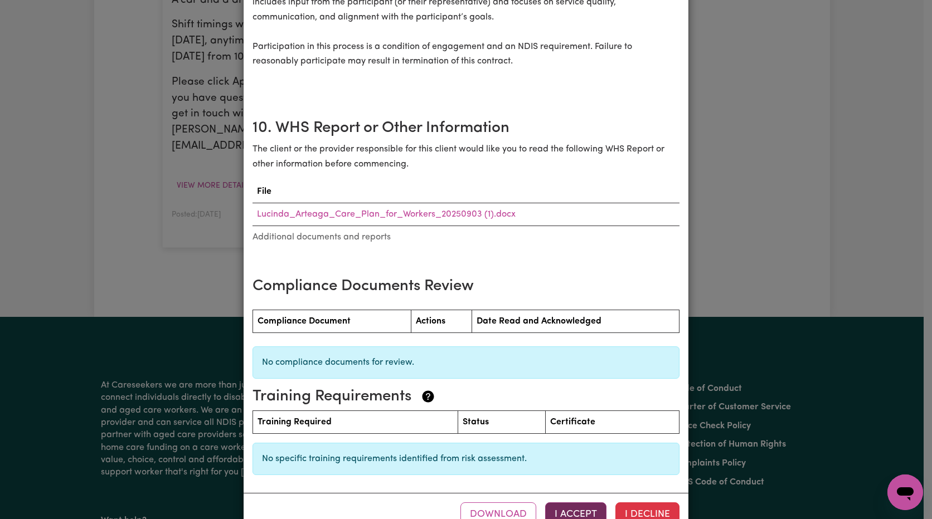
click at [573, 503] on button "I Accept" at bounding box center [575, 515] width 61 height 25
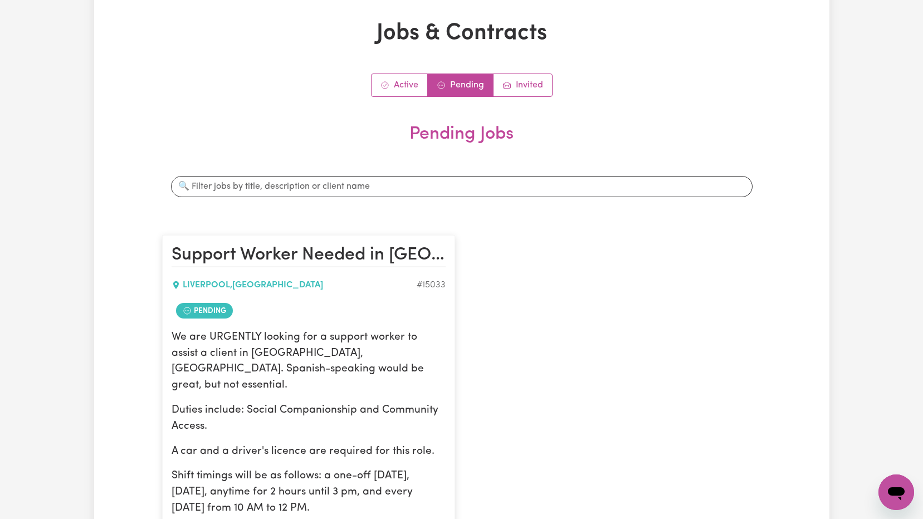
scroll to position [0, 0]
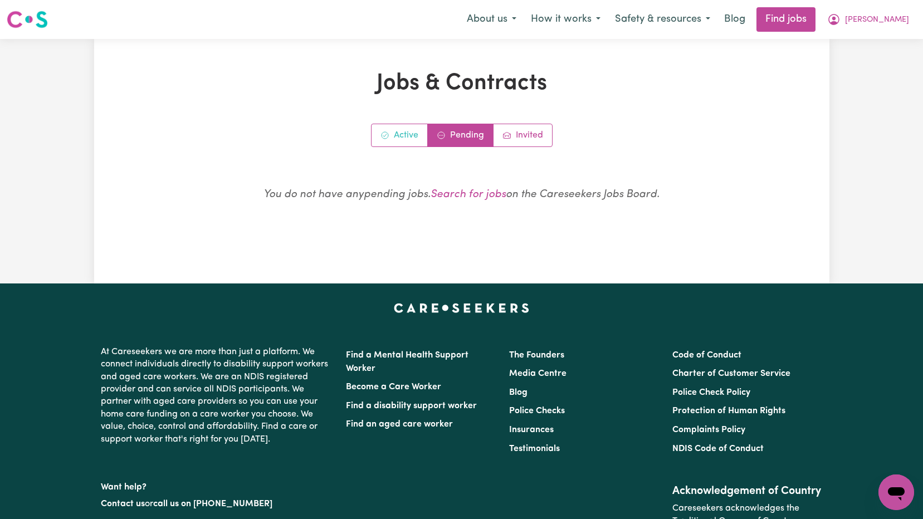
click at [405, 138] on link "Active" at bounding box center [400, 135] width 56 height 22
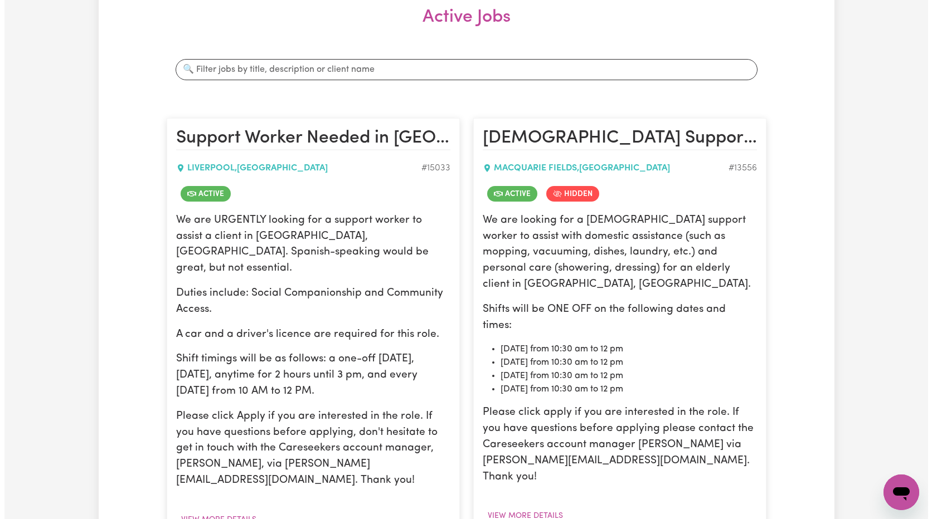
scroll to position [334, 0]
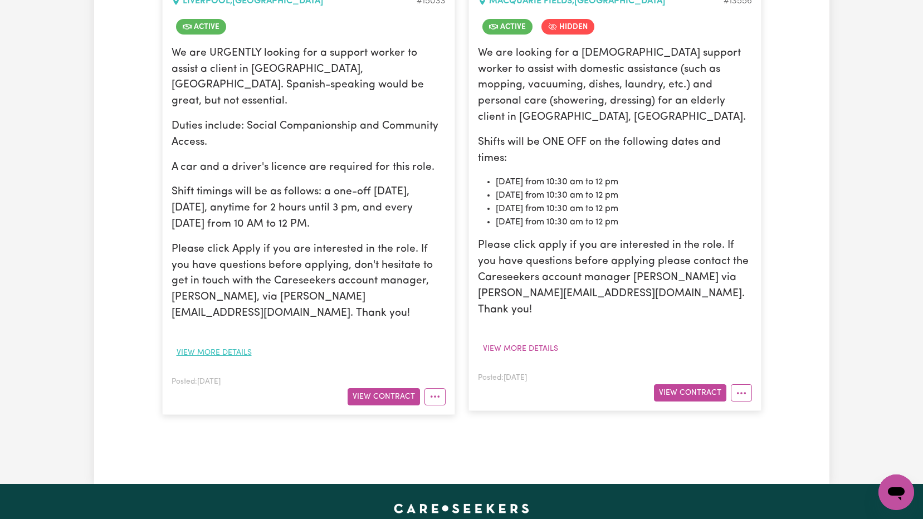
click at [214, 344] on button "View more details" at bounding box center [214, 352] width 85 height 17
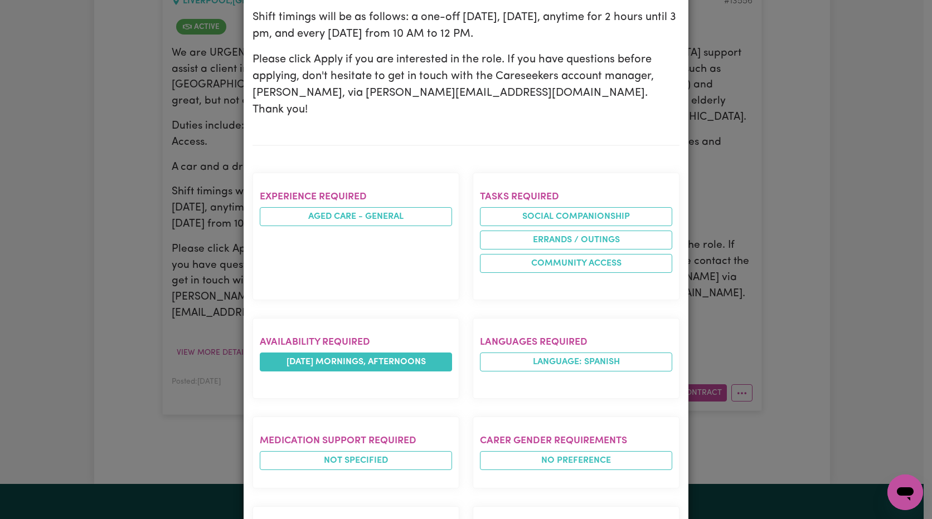
scroll to position [167, 0]
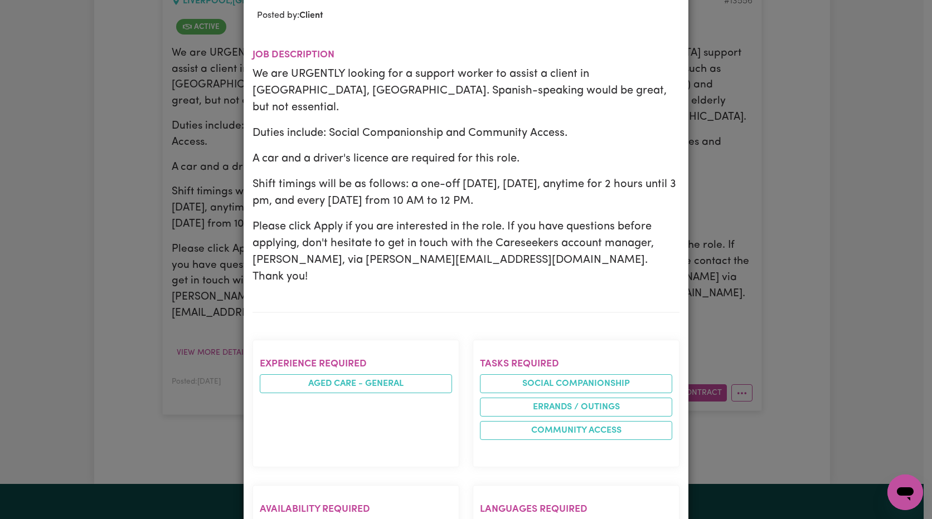
click at [427, 216] on section "Job description We are URGENTLY looking for a support worker to assist a client…" at bounding box center [465, 171] width 427 height 281
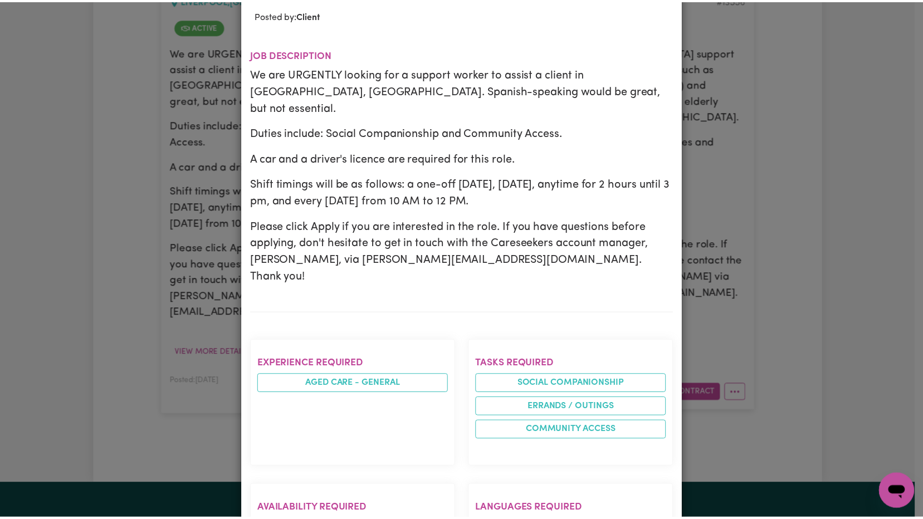
scroll to position [0, 0]
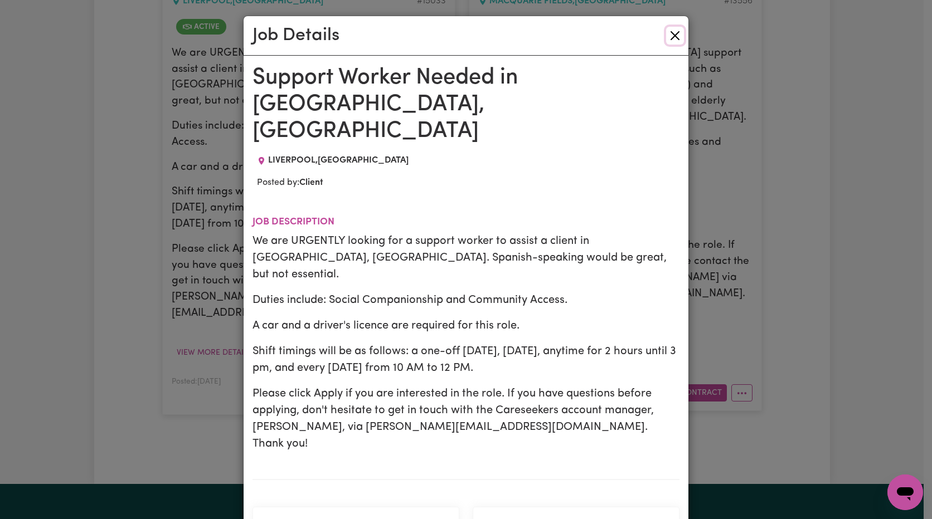
click at [672, 36] on button "Close" at bounding box center [675, 36] width 18 height 18
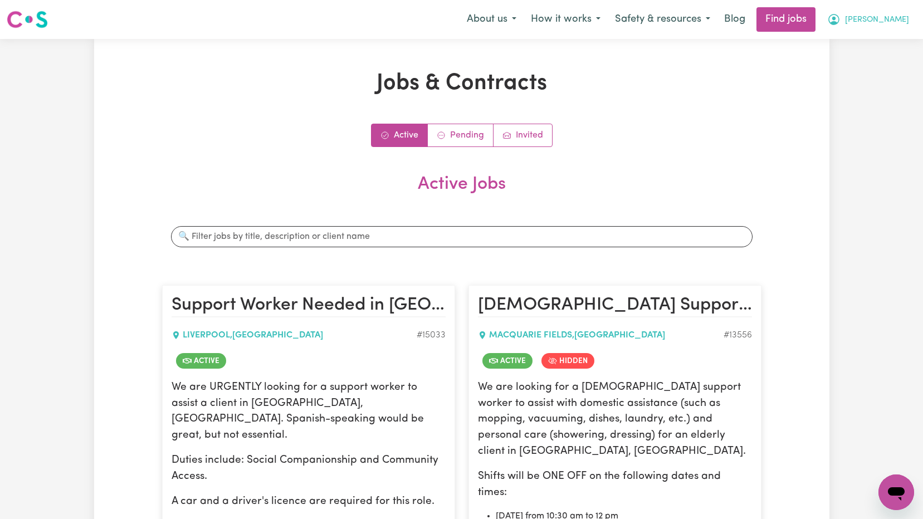
click at [889, 17] on span "[PERSON_NAME]" at bounding box center [877, 20] width 64 height 12
click at [870, 66] on link "My Dashboard" at bounding box center [872, 63] width 88 height 21
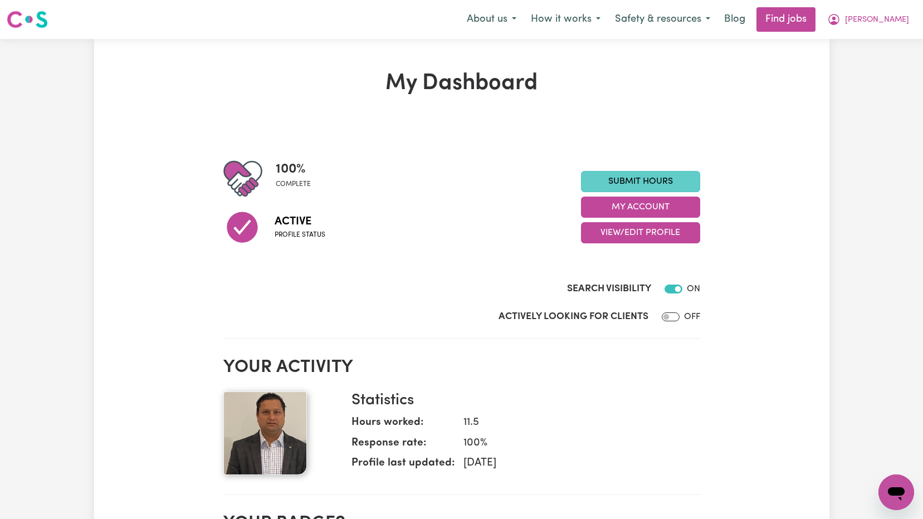
click at [655, 176] on link "Submit Hours" at bounding box center [640, 181] width 119 height 21
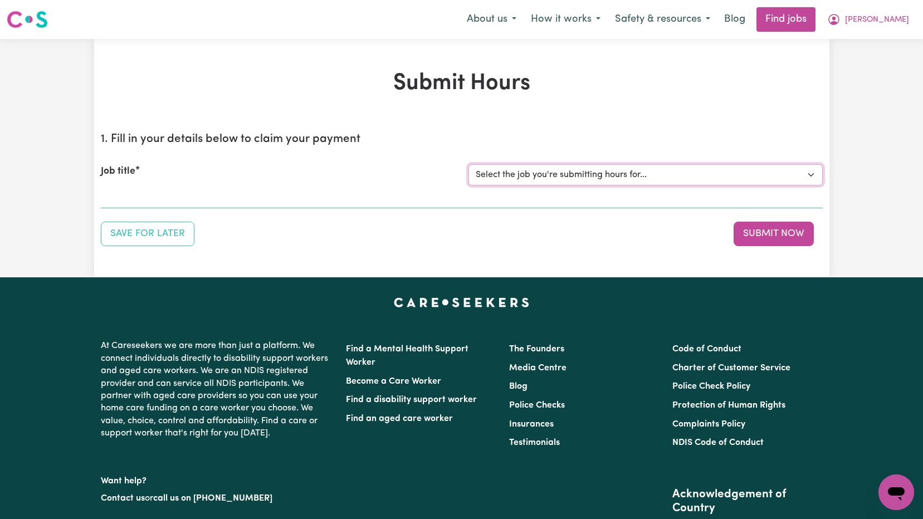
click at [644, 169] on select "Select the job you're submitting hours for... [[PERSON_NAME]] Support Worker Ne…" at bounding box center [646, 174] width 354 height 21
select select "15033"
click at [469, 164] on select "Select the job you're submitting hours for... [[PERSON_NAME]] Support Worker Ne…" at bounding box center [646, 174] width 354 height 21
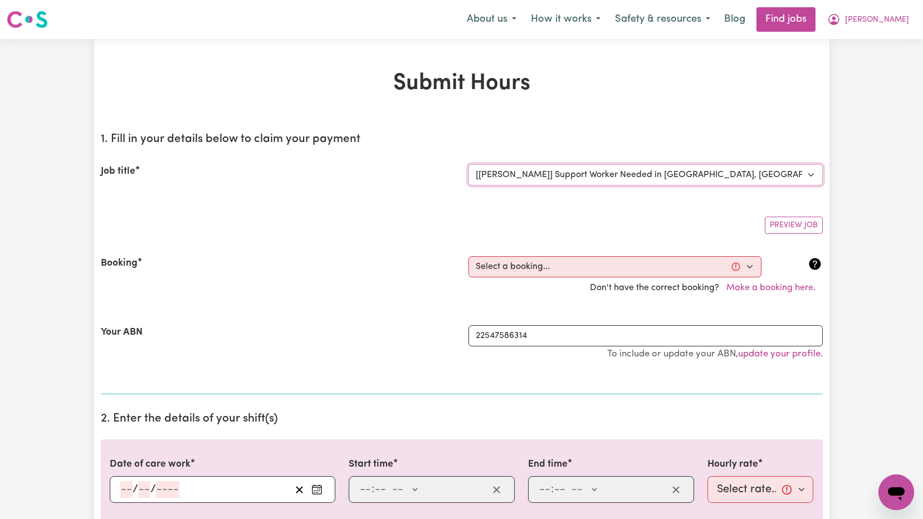
scroll to position [111, 0]
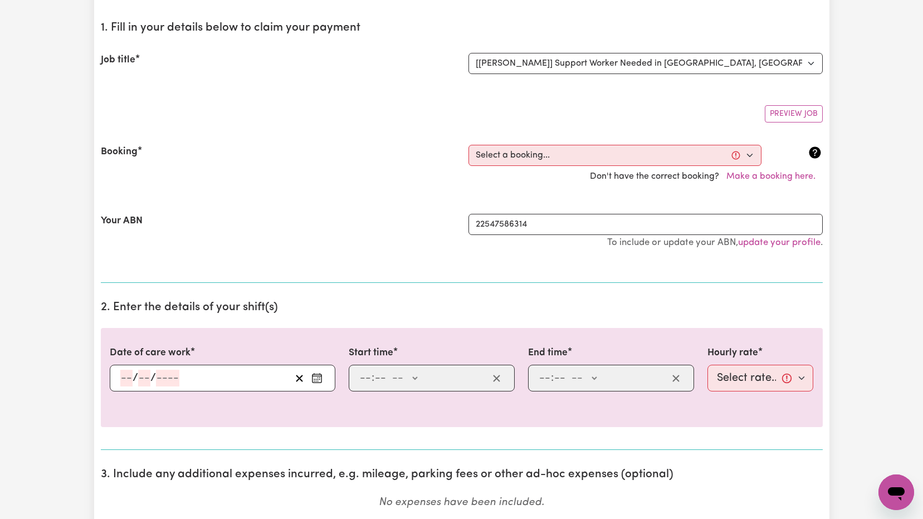
click at [314, 377] on icon "Enter the date of care work" at bounding box center [317, 378] width 11 height 11
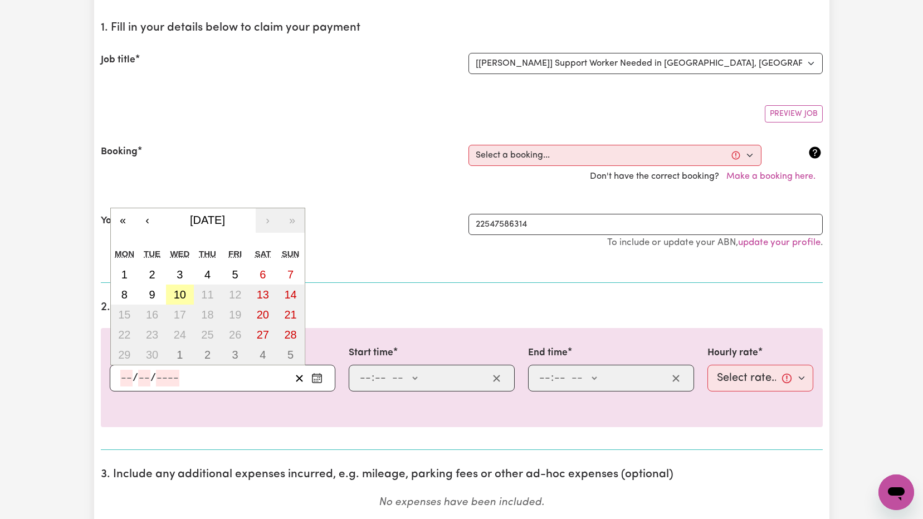
click at [179, 299] on abbr "10" at bounding box center [180, 295] width 12 height 12
type input "[DATE]"
type input "10"
type input "9"
type input "2025"
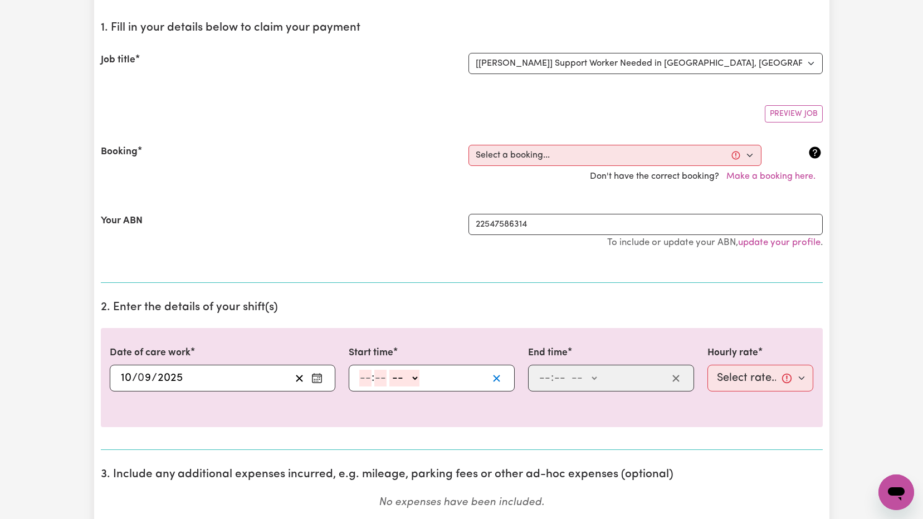
click at [496, 381] on icon "button" at bounding box center [497, 378] width 11 height 11
click at [412, 381] on select "-- AM PM" at bounding box center [405, 378] width 30 height 17
drag, startPoint x: 412, startPoint y: 380, endPoint x: 371, endPoint y: 380, distance: 41.2
click at [412, 380] on select "-- AM PM" at bounding box center [405, 378] width 30 height 17
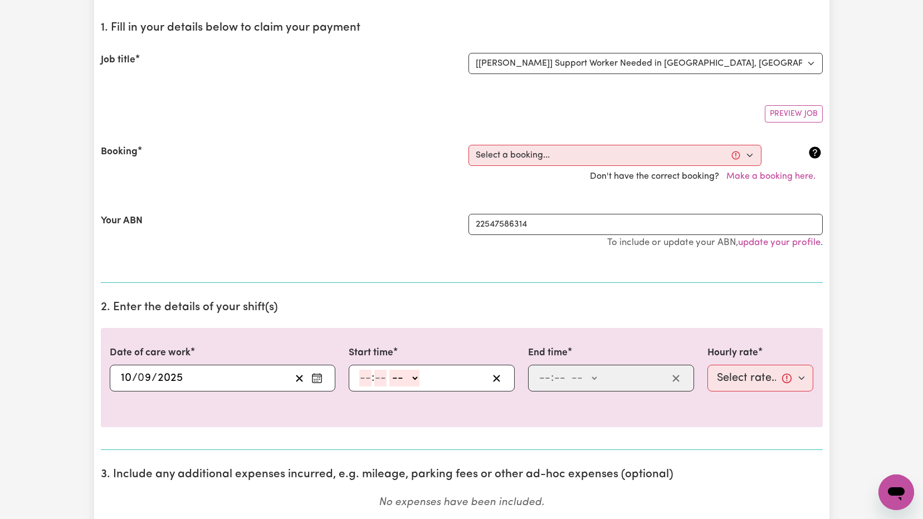
select select "am"
click at [390, 370] on select "-- AM PM" at bounding box center [405, 378] width 30 height 17
click at [382, 379] on input "number" at bounding box center [380, 378] width 12 height 17
click at [367, 378] on input "number" at bounding box center [365, 378] width 12 height 17
type input "10"
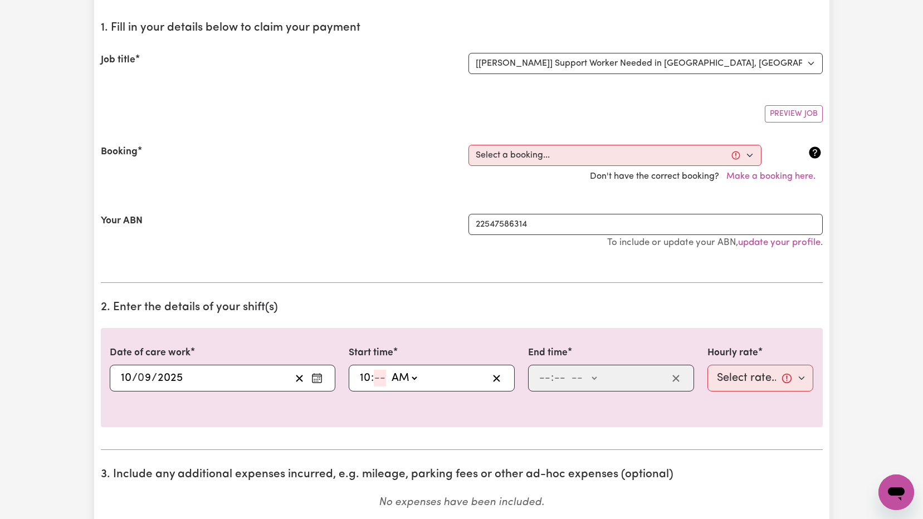
type input "10:00"
type input "00"
click at [485, 341] on div "Date of care work [DATE] 10 / 0 9 / 2025 « ‹ [DATE] › » Mon Tue Wed Thu Fri Sat…" at bounding box center [462, 377] width 722 height 99
click at [597, 379] on select "-- AM PM" at bounding box center [584, 378] width 30 height 17
select select "pm"
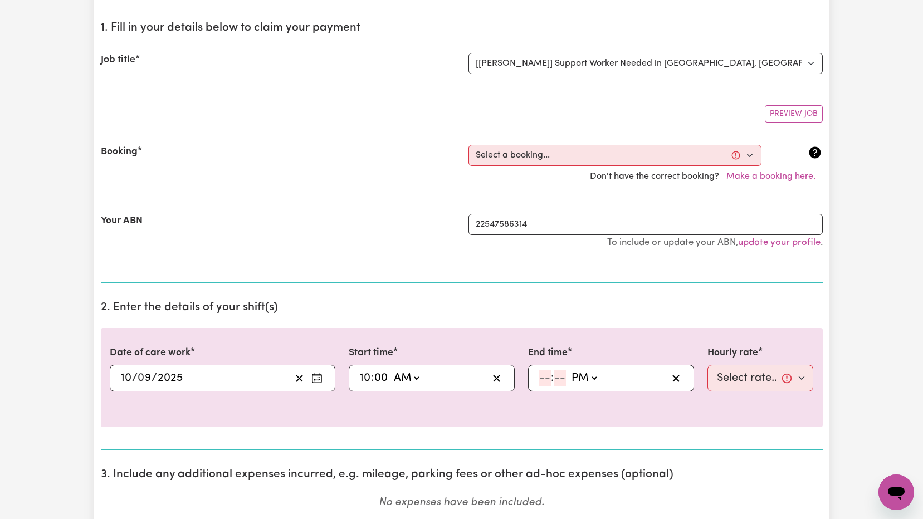
click at [569, 370] on select "-- AM PM" at bounding box center [584, 378] width 30 height 17
click at [544, 376] on input "number" at bounding box center [545, 378] width 12 height 17
type input "12"
type input "12:00"
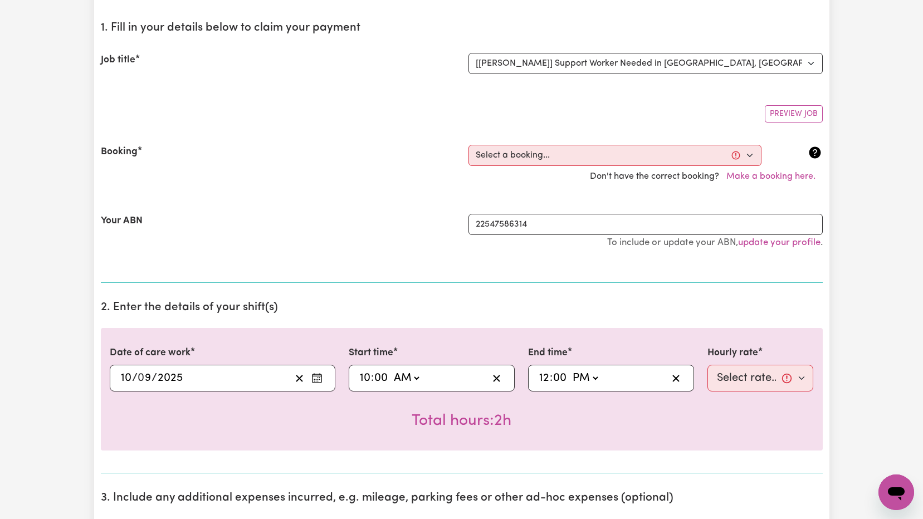
type input "00"
click at [587, 419] on div "Total hours: 2h" at bounding box center [462, 412] width 704 height 41
click at [767, 382] on select "Select rate... $60.00 (Weekday)" at bounding box center [761, 378] width 106 height 27
select select "60-Weekday"
click at [708, 365] on select "Select rate... $60.00 (Weekday)" at bounding box center [761, 378] width 106 height 27
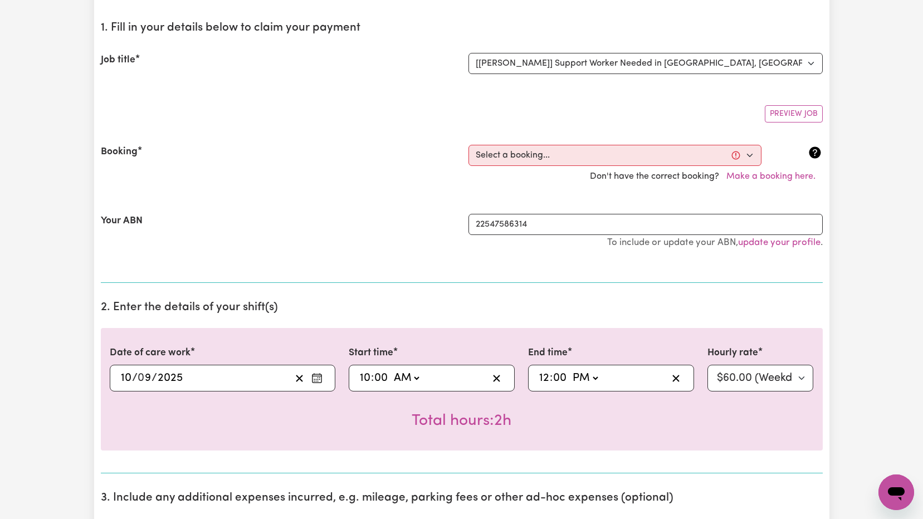
click at [644, 429] on div "Total hours: 2h" at bounding box center [462, 412] width 704 height 41
click at [589, 154] on select "Select a booking... [DATE] 10:00am to 12:00pm (RECURRING)" at bounding box center [615, 155] width 293 height 21
select select "363382"
click at [469, 145] on select "Select a booking... [DATE] 10:00am to 12:00pm (RECURRING)" at bounding box center [615, 155] width 293 height 21
click at [548, 193] on div "Booking Select a booking... [DATE] 10:00am to 12:00pm (RECURRING) Don't have th…" at bounding box center [462, 166] width 722 height 69
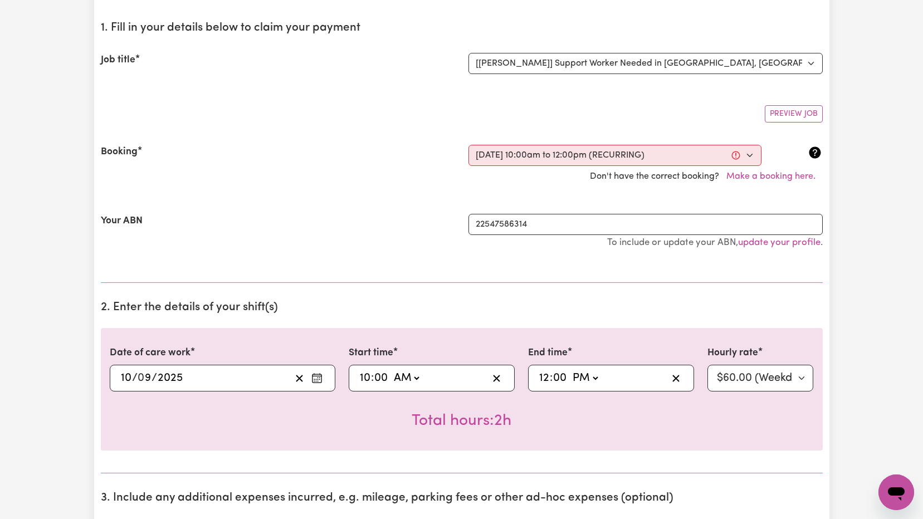
select select "pm"
select select "60-Weekday"
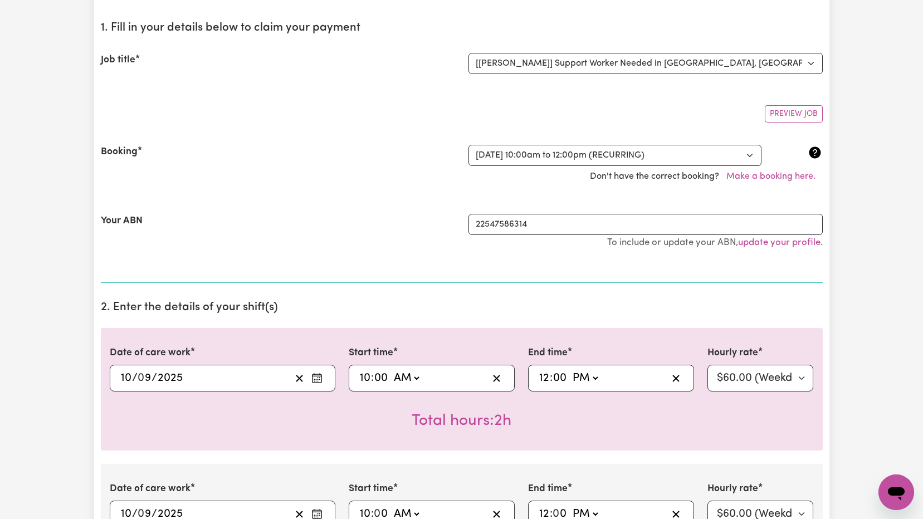
click at [441, 196] on div "Booking Select a booking... [DATE] 10:00am to 12:00pm (RECURRING) Don't have th…" at bounding box center [462, 166] width 722 height 69
click at [516, 155] on select "Select a booking... [DATE] 10:00am to 12:00pm (RECURRING)" at bounding box center [615, 155] width 293 height 21
click at [410, 185] on div "Don't have the correct booking? Make a booking here." at bounding box center [462, 176] width 736 height 21
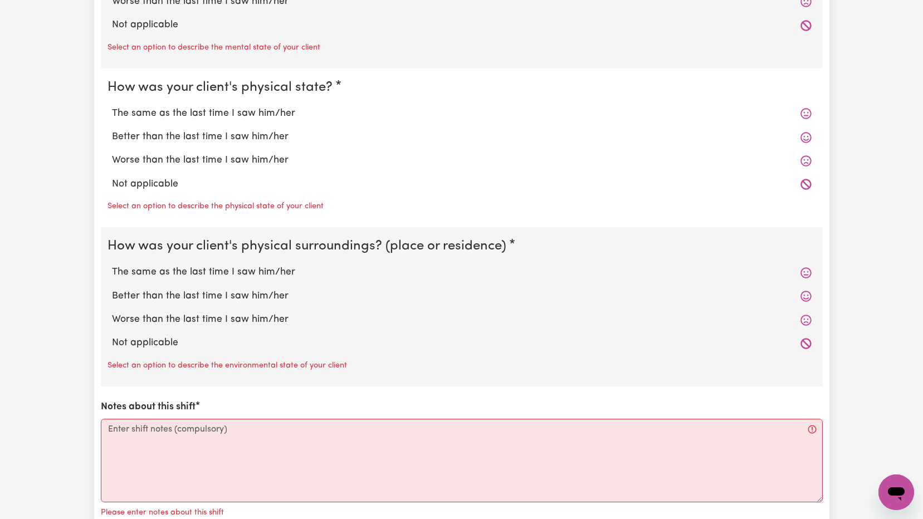
scroll to position [836, 0]
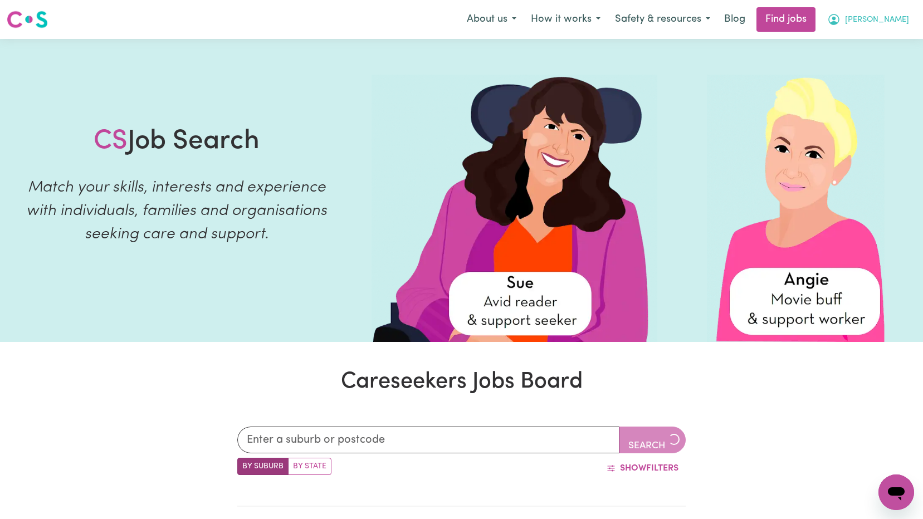
click at [893, 22] on span "[PERSON_NAME]" at bounding box center [877, 20] width 64 height 12
click at [869, 59] on link "My Dashboard" at bounding box center [872, 63] width 88 height 21
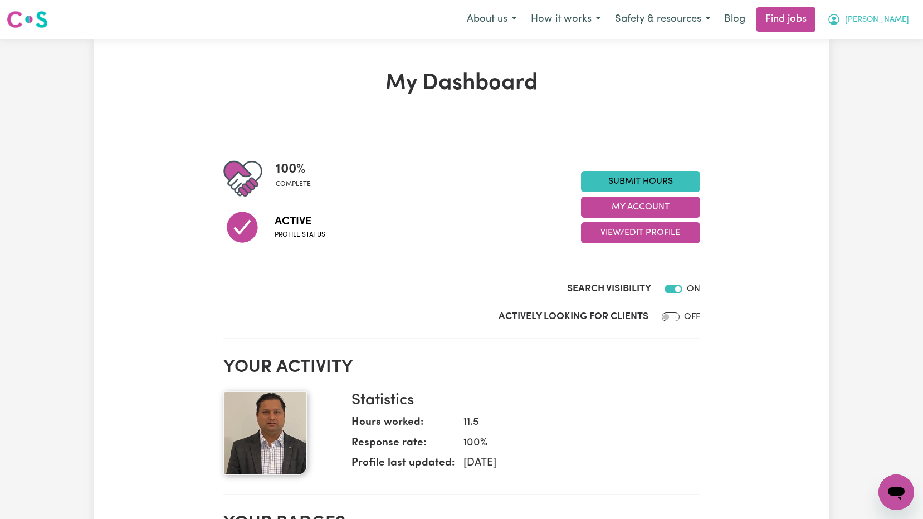
click at [902, 18] on span "[PERSON_NAME]" at bounding box center [877, 20] width 64 height 12
click at [864, 66] on link "My Dashboard" at bounding box center [872, 63] width 88 height 21
click at [651, 209] on button "My Account" at bounding box center [640, 207] width 119 height 21
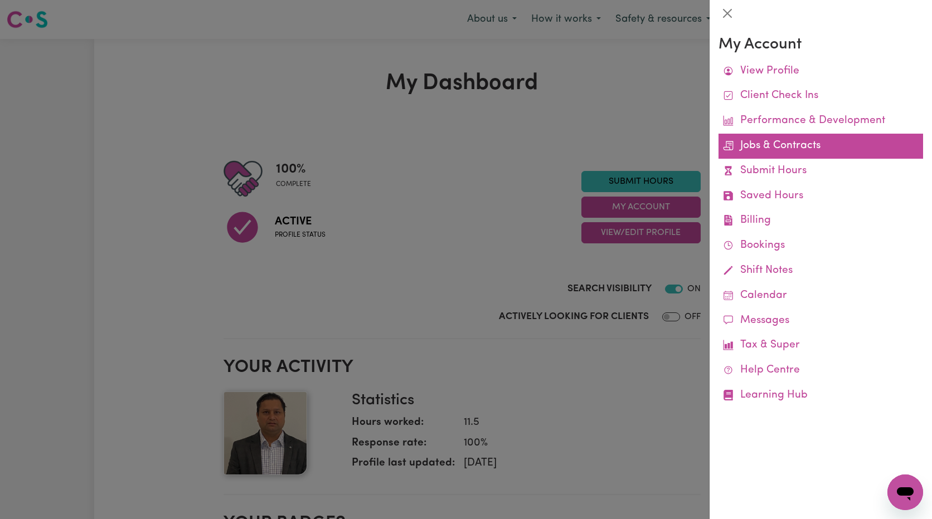
click at [816, 148] on link "Jobs & Contracts" at bounding box center [820, 146] width 205 height 25
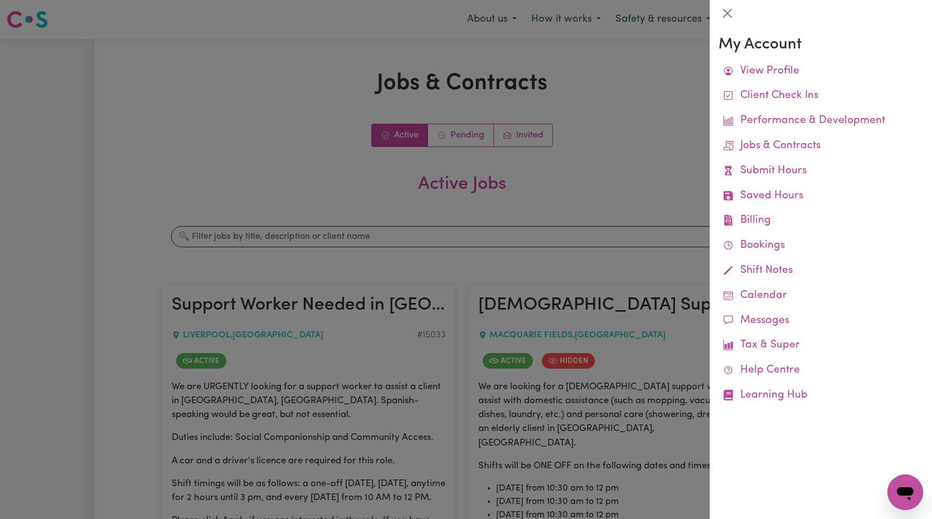
click at [640, 166] on div at bounding box center [466, 259] width 932 height 519
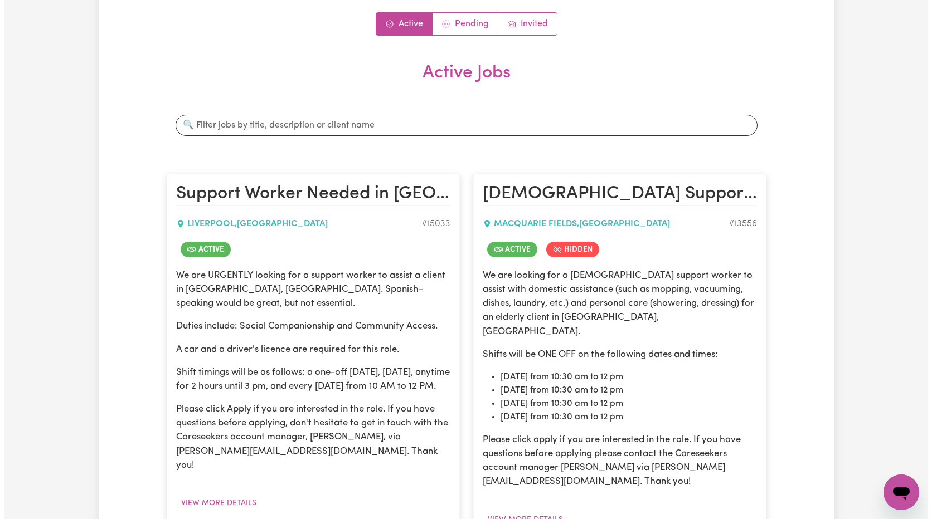
scroll to position [279, 0]
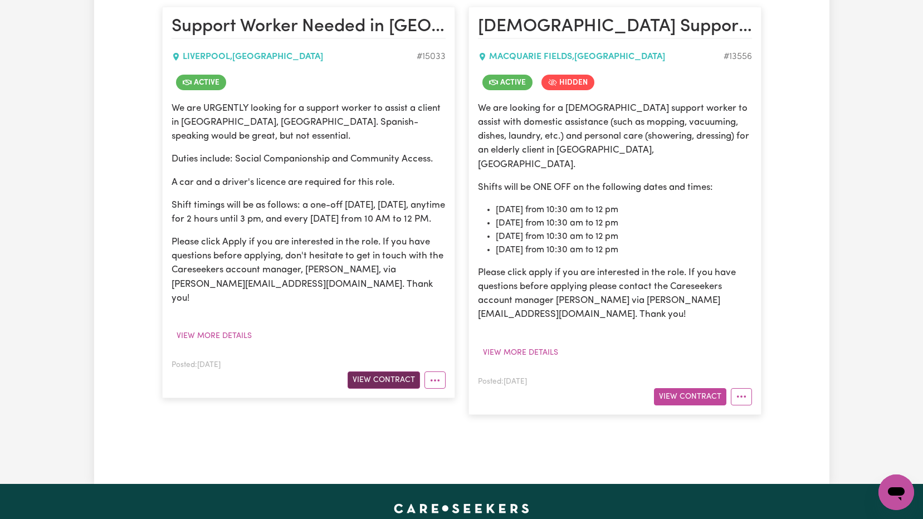
click at [360, 376] on button "View Contract" at bounding box center [384, 380] width 72 height 17
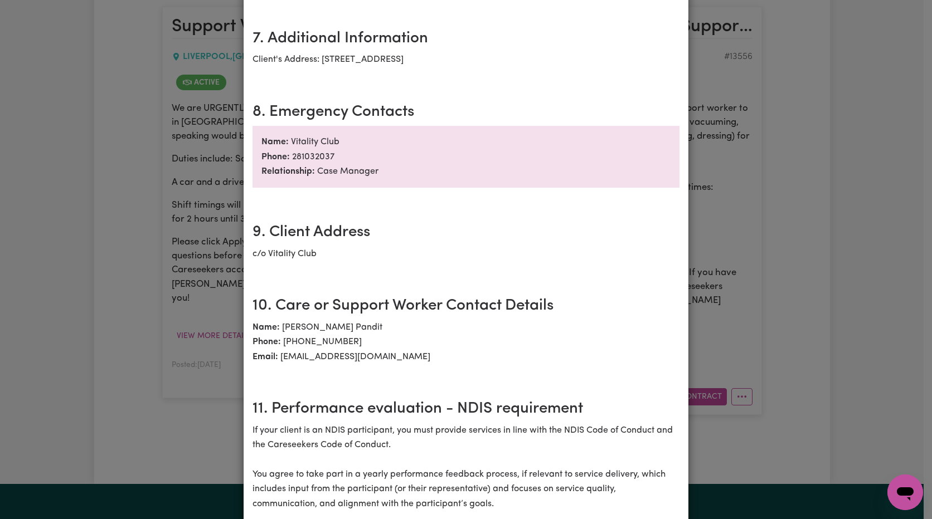
scroll to position [925, 0]
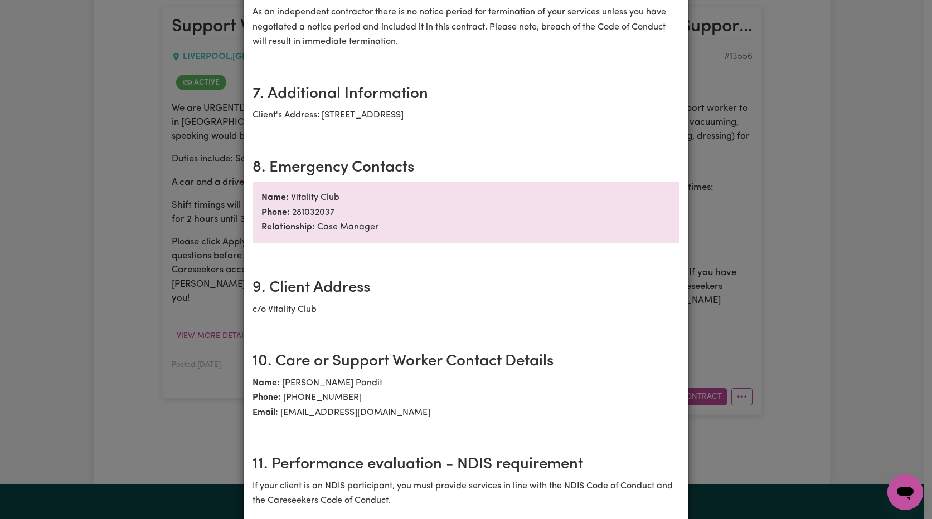
click at [132, 295] on div "Support Worker Needed in Liverpool, NSW Contract terms Care Worker: Vivek Sharm…" at bounding box center [466, 259] width 932 height 519
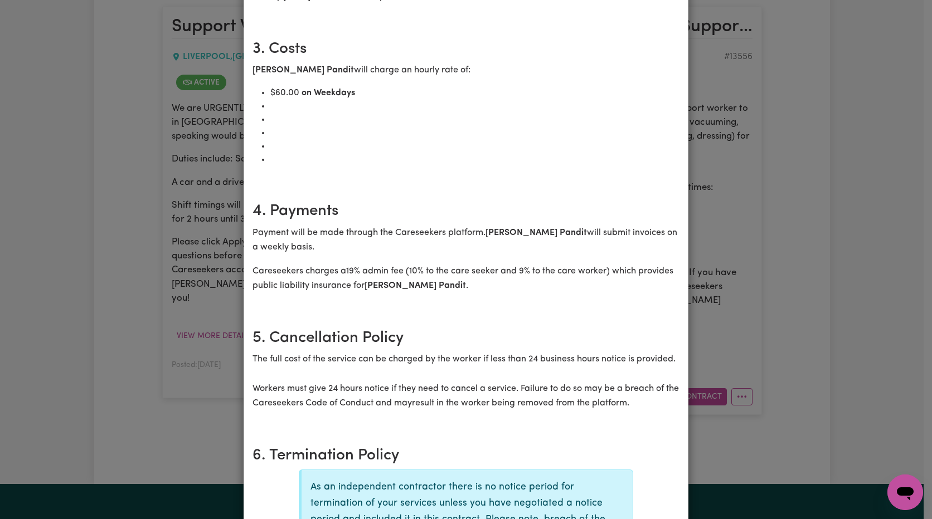
scroll to position [201, 0]
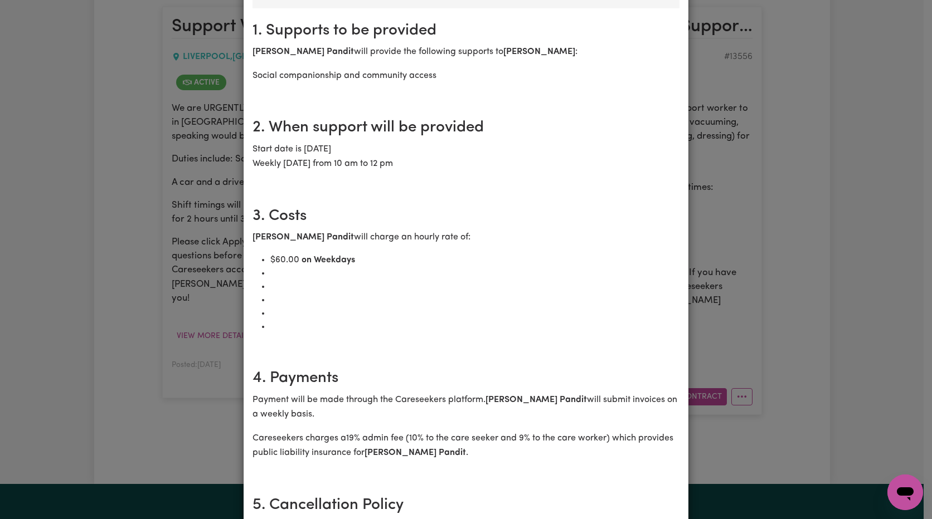
click at [137, 176] on div "Support Worker Needed in Liverpool, NSW Contract terms Care Worker: Vivek Sharm…" at bounding box center [466, 259] width 932 height 519
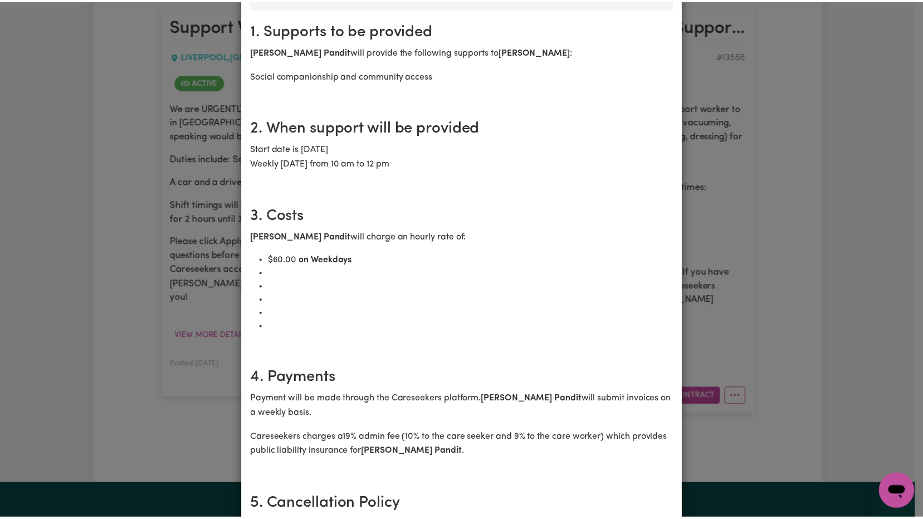
scroll to position [0, 0]
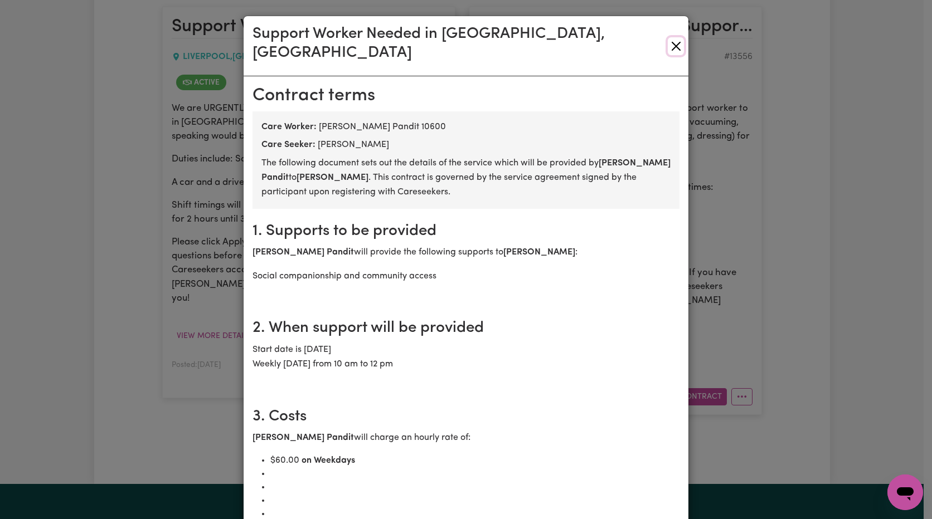
click at [669, 37] on button "Close" at bounding box center [676, 46] width 16 height 18
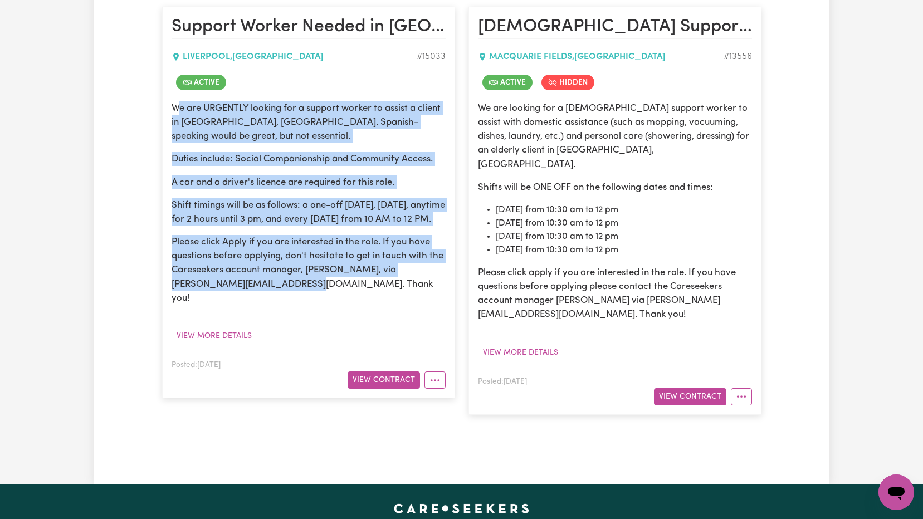
drag, startPoint x: 177, startPoint y: 110, endPoint x: 424, endPoint y: 299, distance: 311.3
click at [424, 299] on div "We are URGENTLY looking for a support worker to assist a client in Liverpool, N…" at bounding box center [309, 203] width 274 height 204
click at [424, 299] on p "Please click Apply if you are interested in the role. If you have questions bef…" at bounding box center [309, 270] width 274 height 70
drag, startPoint x: 349, startPoint y: 303, endPoint x: 170, endPoint y: 97, distance: 273.0
click at [170, 97] on article "Support Worker Needed in Liverpool, NSW LIVERPOOL , New South Wales # 15033 Act…" at bounding box center [308, 203] width 293 height 392
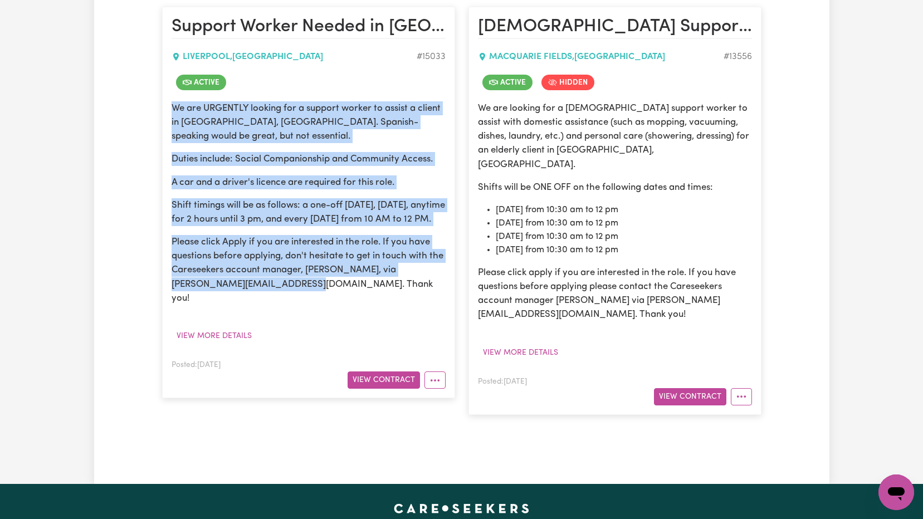
click at [329, 171] on div "We are URGENTLY looking for a support worker to assist a client in Liverpool, N…" at bounding box center [309, 203] width 274 height 204
drag, startPoint x: 171, startPoint y: 107, endPoint x: 358, endPoint y: 300, distance: 269.2
click at [358, 300] on div "We are URGENTLY looking for a support worker to assist a client in Liverpool, N…" at bounding box center [309, 203] width 274 height 204
drag, startPoint x: 358, startPoint y: 300, endPoint x: 441, endPoint y: 187, distance: 140.0
click at [441, 187] on p "A car and a driver's licence are required for this role." at bounding box center [309, 183] width 274 height 14
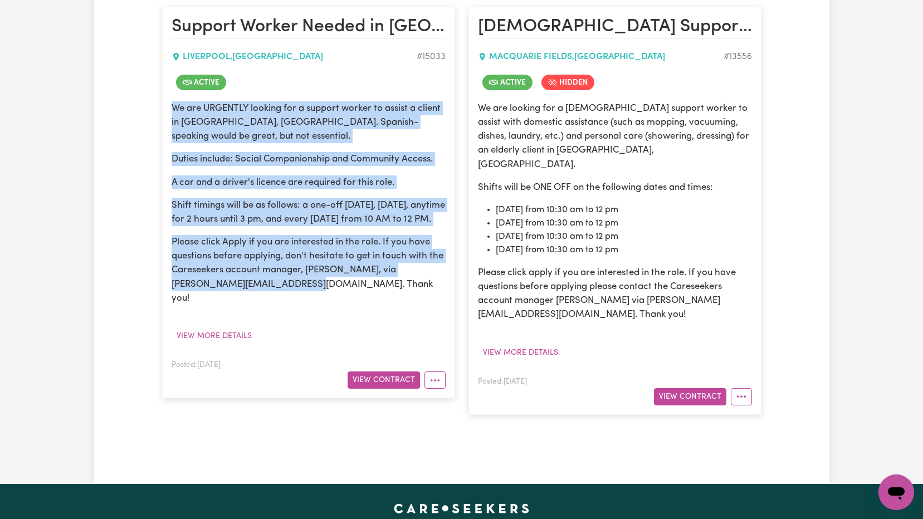
drag, startPoint x: 174, startPoint y: 107, endPoint x: 376, endPoint y: 302, distance: 281.0
click at [376, 302] on div "We are URGENTLY looking for a support worker to assist a client in Liverpool, N…" at bounding box center [309, 203] width 274 height 204
drag, startPoint x: 376, startPoint y: 302, endPoint x: 424, endPoint y: 176, distance: 135.3
click at [424, 176] on p "A car and a driver's licence are required for this role." at bounding box center [309, 183] width 274 height 14
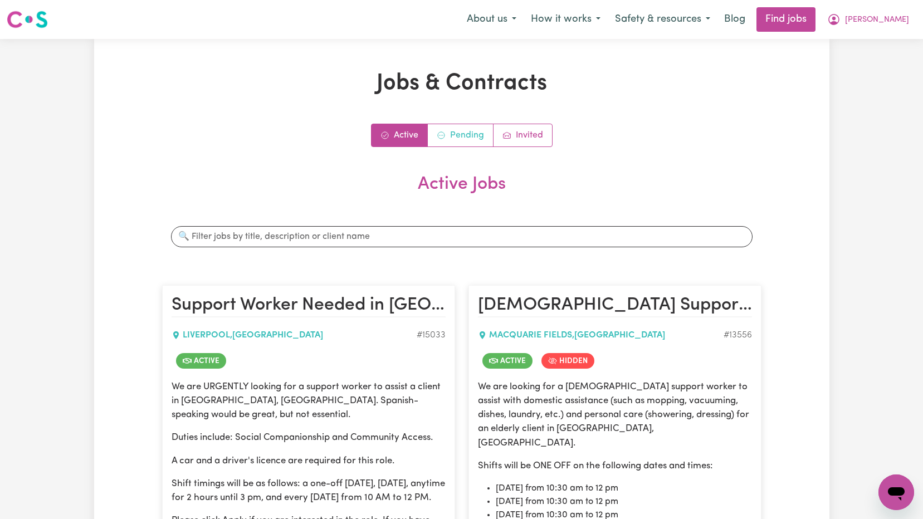
click at [480, 136] on link "Pending" at bounding box center [461, 135] width 66 height 22
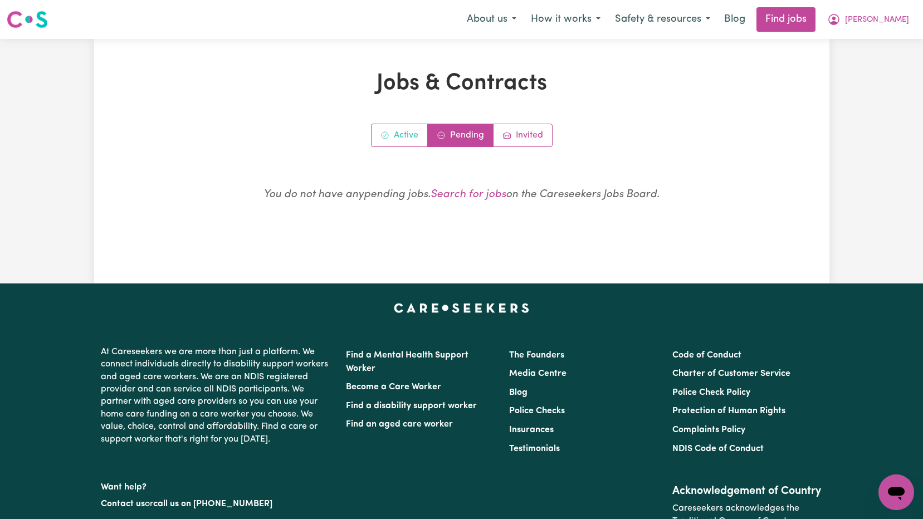
click at [403, 139] on link "Active" at bounding box center [400, 135] width 56 height 22
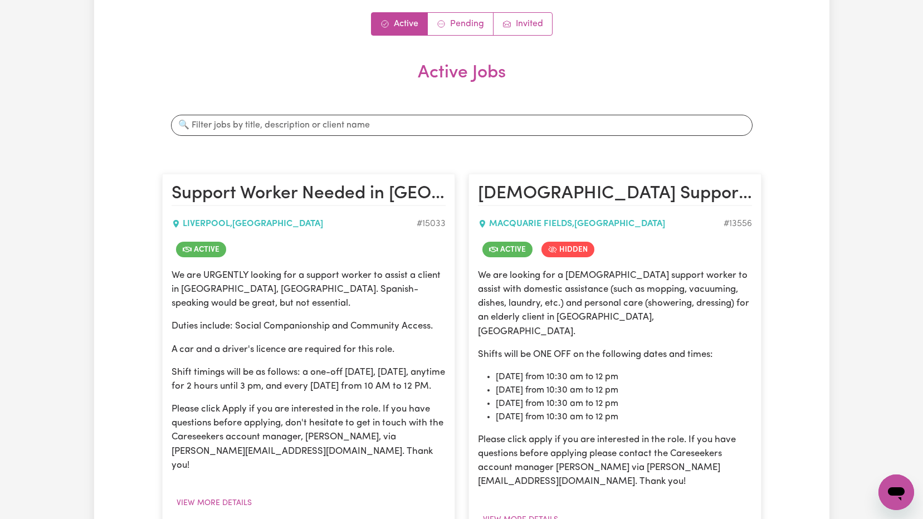
scroll to position [56, 0]
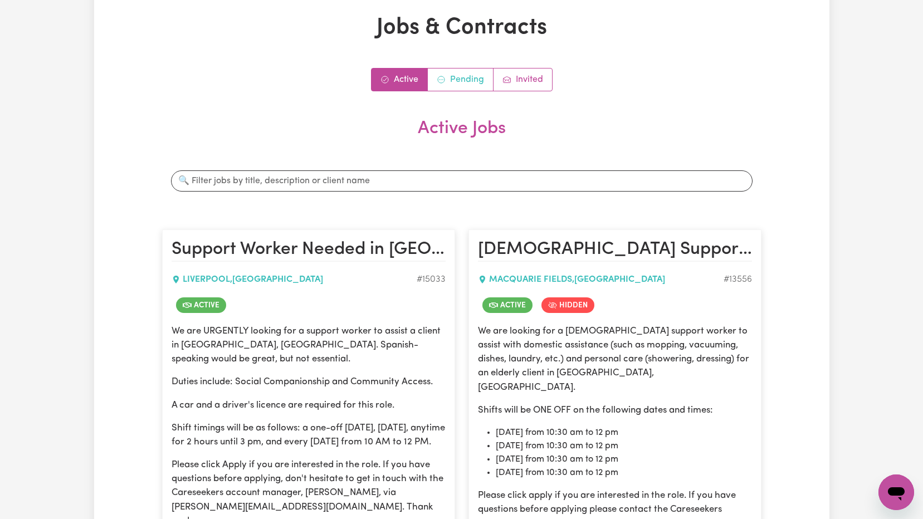
click at [463, 81] on link "Pending" at bounding box center [461, 80] width 66 height 22
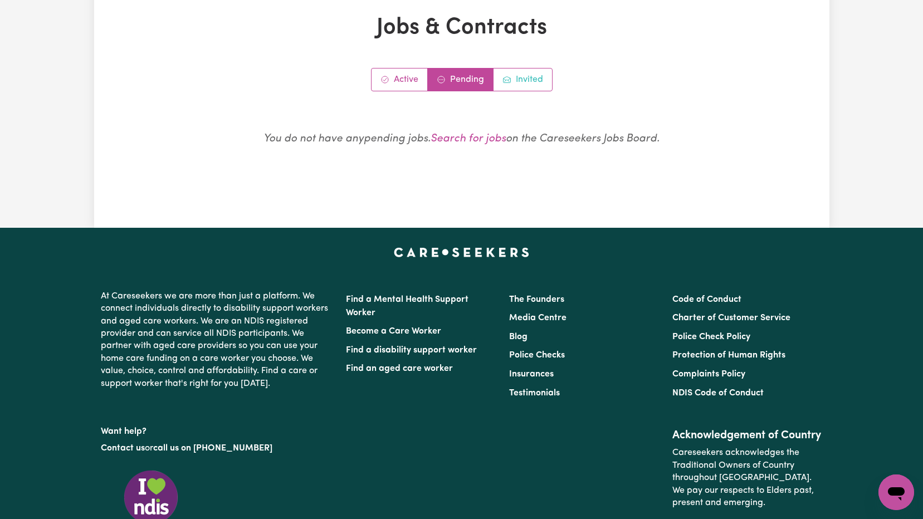
click at [521, 80] on link "Invited" at bounding box center [523, 80] width 59 height 22
click at [401, 80] on link "Active" at bounding box center [400, 80] width 56 height 22
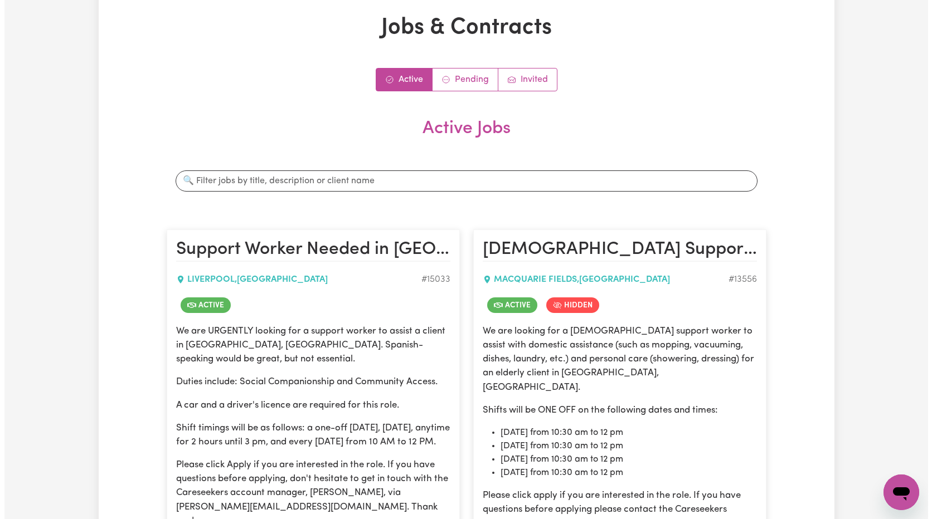
scroll to position [223, 0]
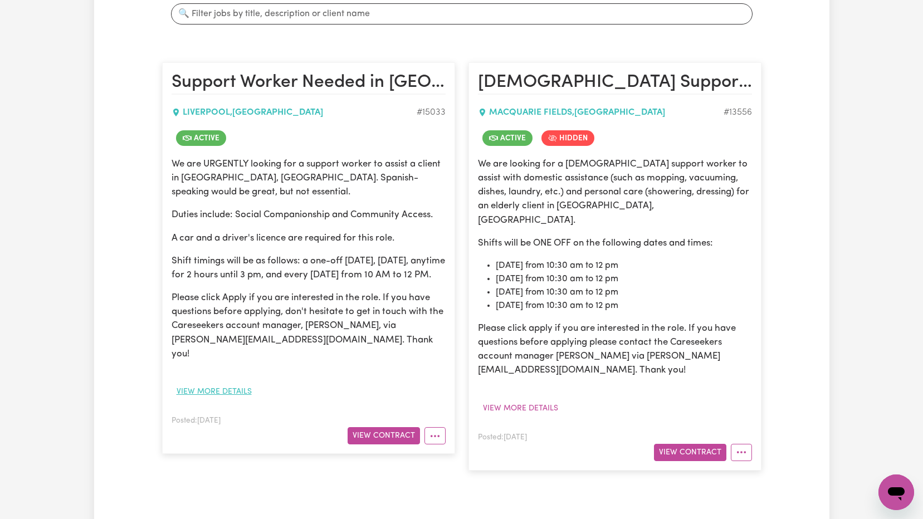
click at [238, 391] on button "View more details" at bounding box center [214, 391] width 85 height 17
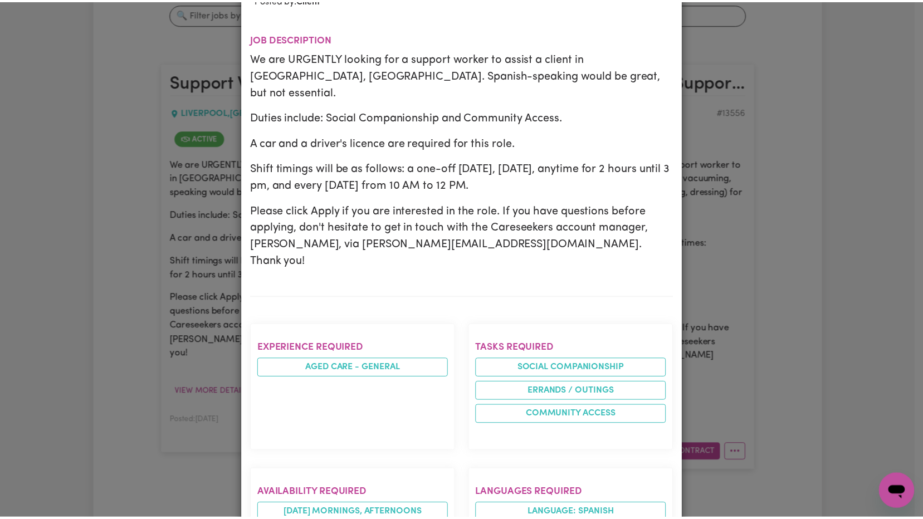
scroll to position [0, 0]
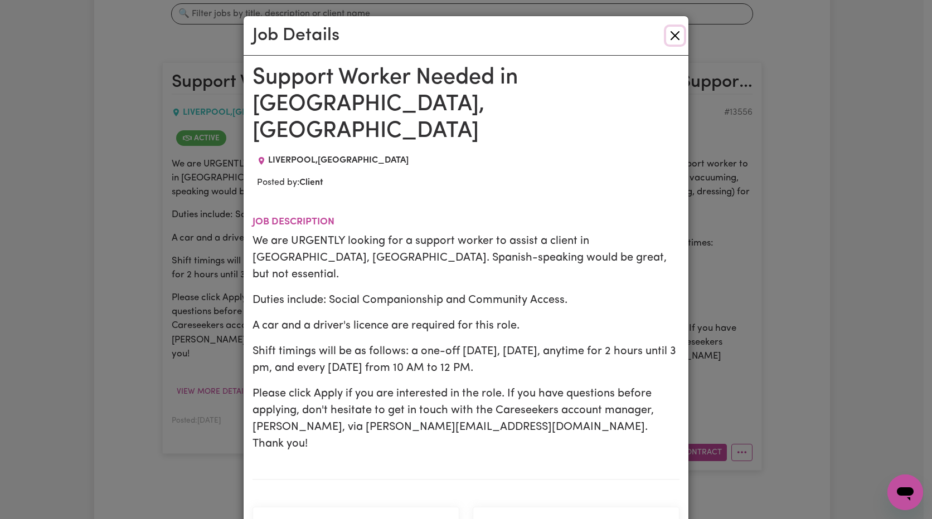
click at [669, 37] on button "Close" at bounding box center [675, 36] width 18 height 18
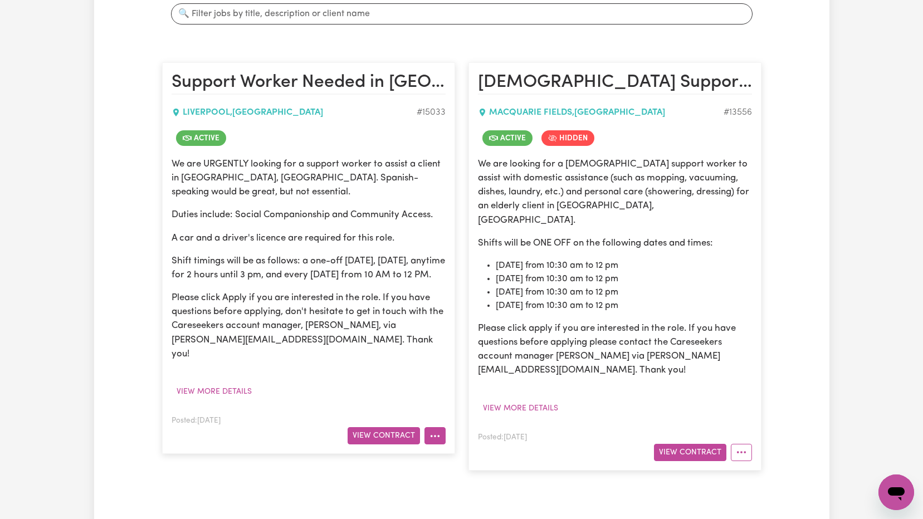
click at [433, 435] on icon "More options" at bounding box center [435, 436] width 11 height 11
click at [436, 349] on p "Please click Apply if you are interested in the role. If you have questions bef…" at bounding box center [309, 326] width 274 height 70
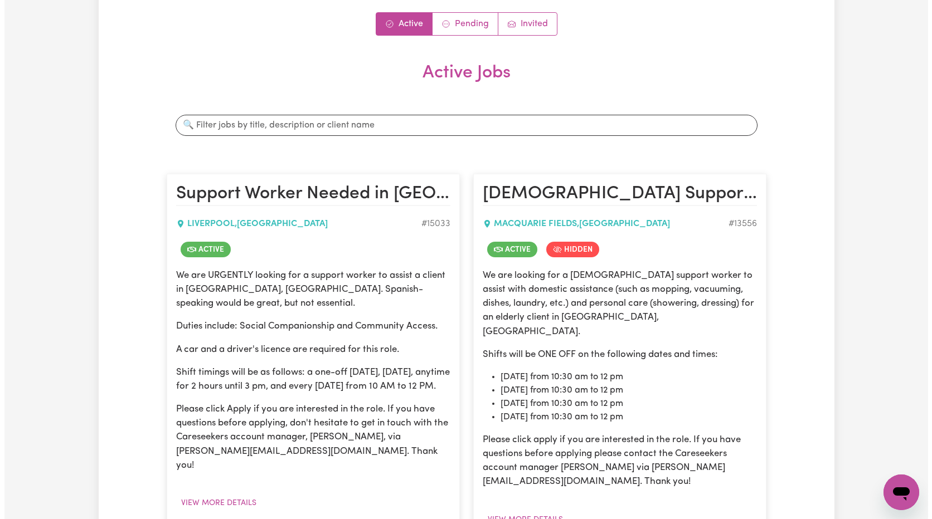
scroll to position [334, 0]
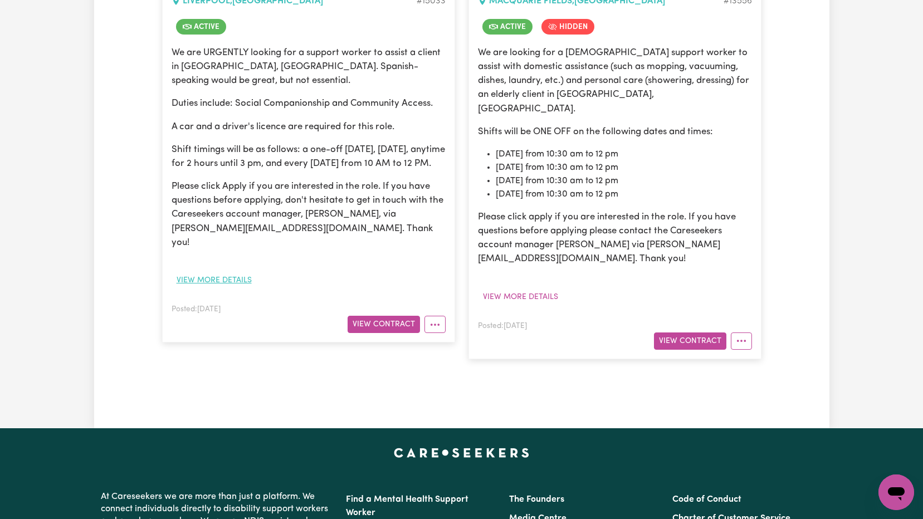
click at [223, 280] on button "View more details" at bounding box center [214, 280] width 85 height 17
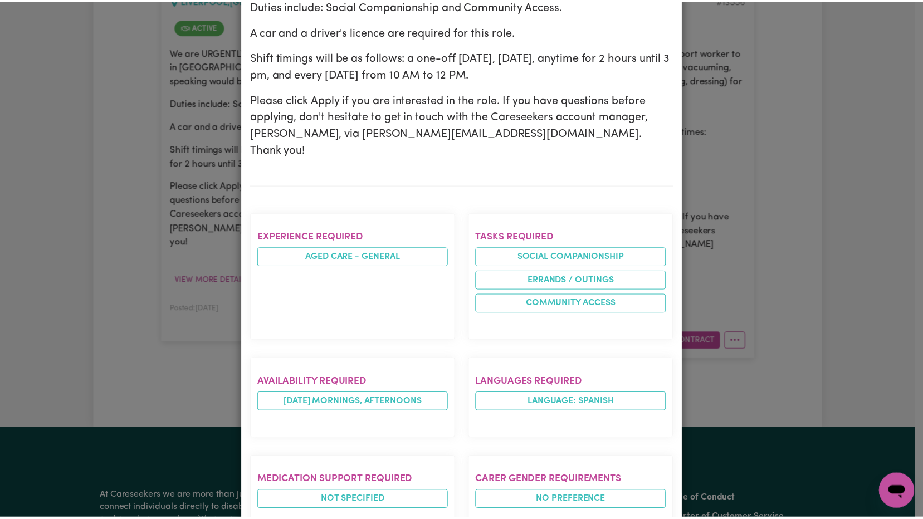
scroll to position [16, 0]
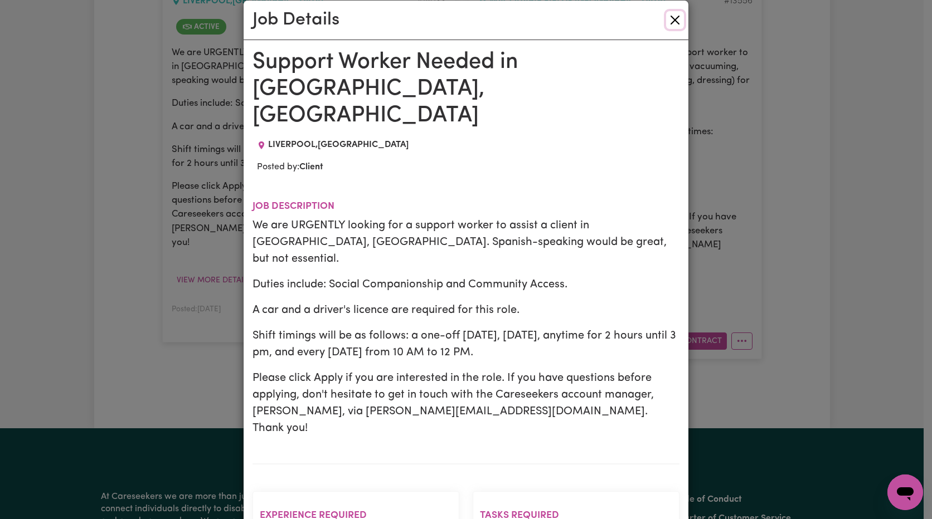
click at [674, 14] on button "Close" at bounding box center [675, 20] width 18 height 18
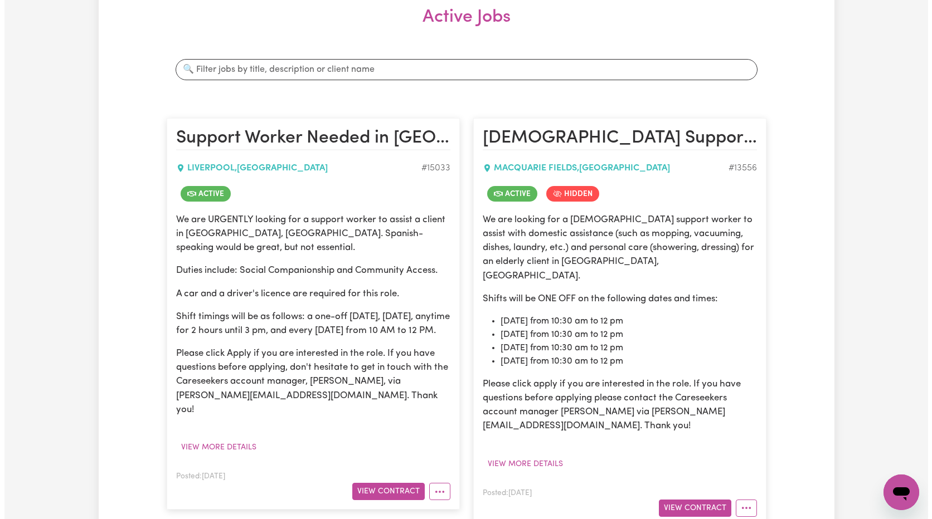
scroll to position [334, 0]
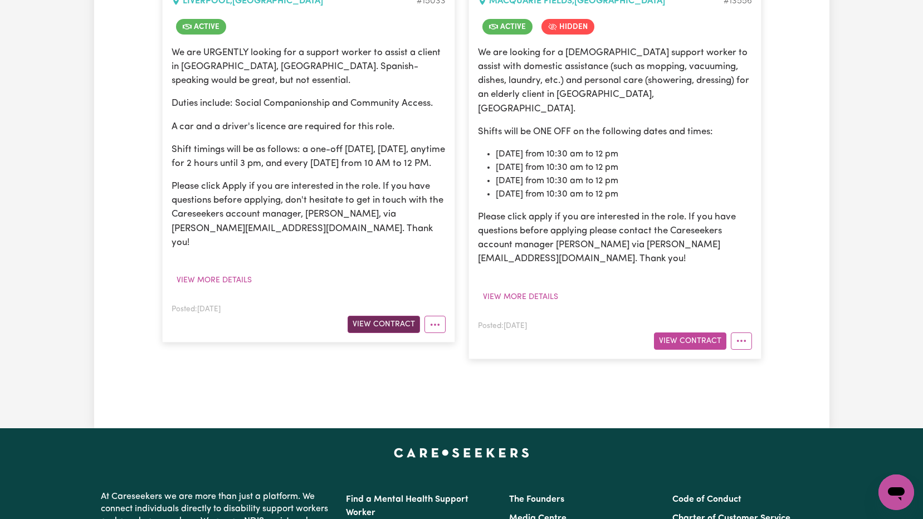
click at [397, 328] on button "View Contract" at bounding box center [384, 324] width 72 height 17
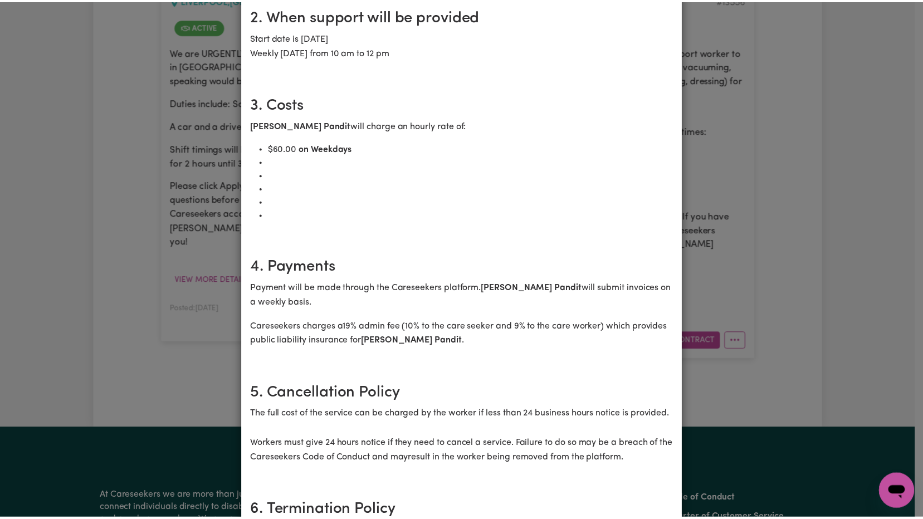
scroll to position [0, 0]
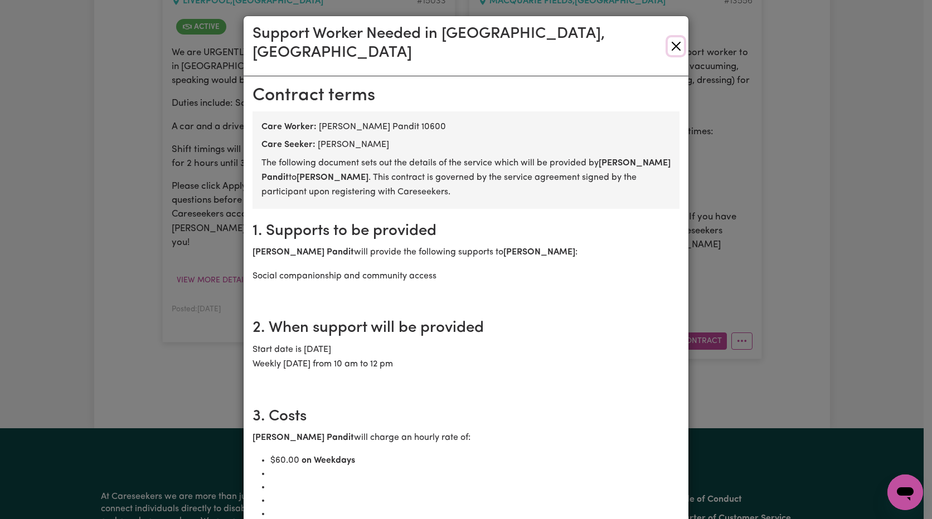
click at [669, 39] on button "Close" at bounding box center [676, 46] width 16 height 18
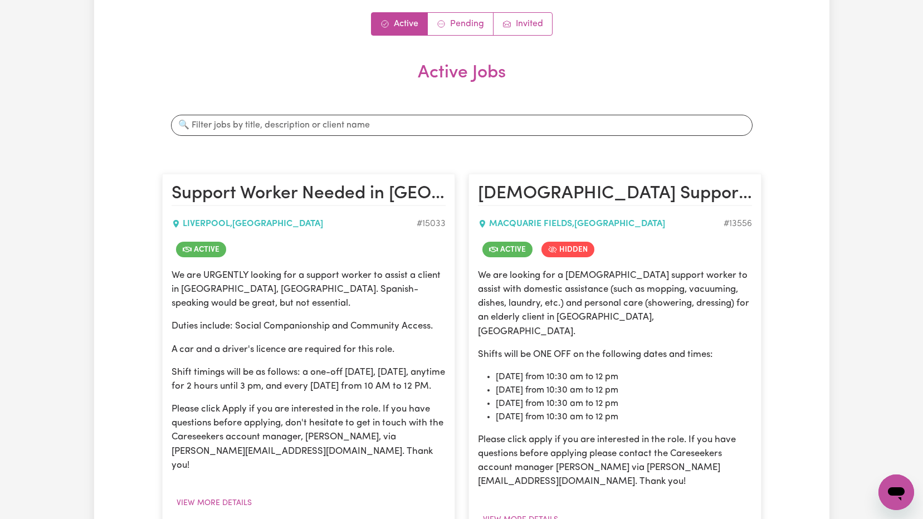
scroll to position [223, 0]
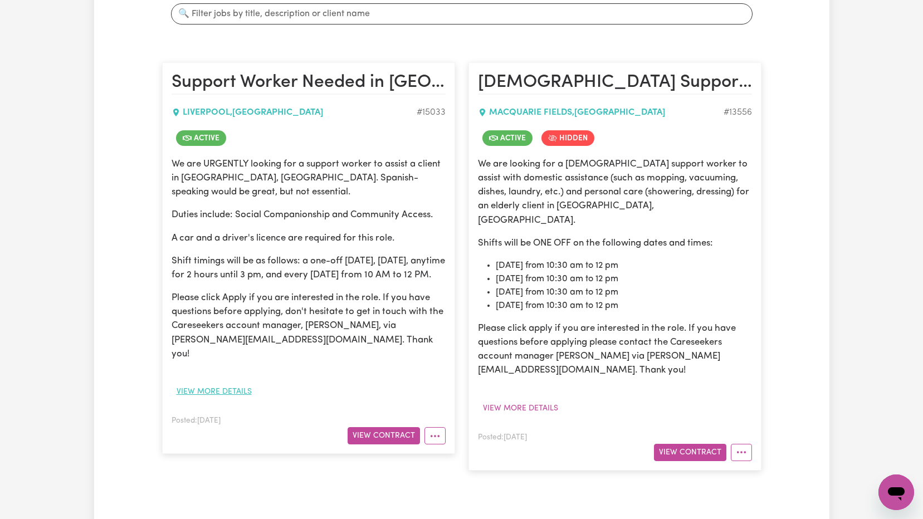
click at [223, 393] on button "View more details" at bounding box center [214, 391] width 85 height 17
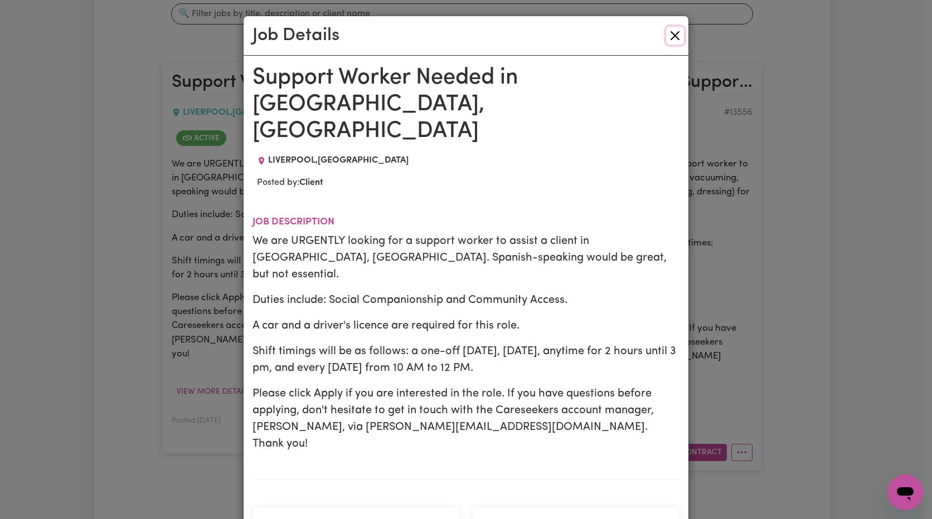
click at [668, 37] on button "Close" at bounding box center [675, 36] width 18 height 18
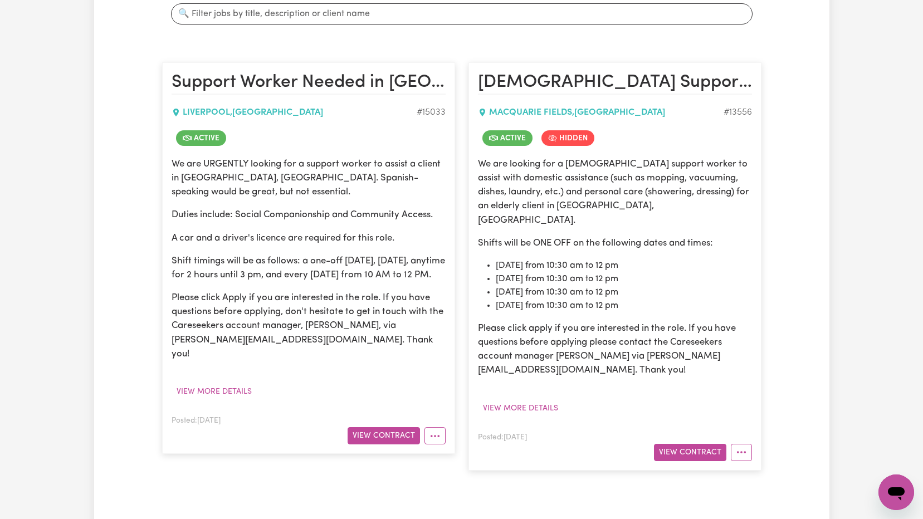
scroll to position [0, 0]
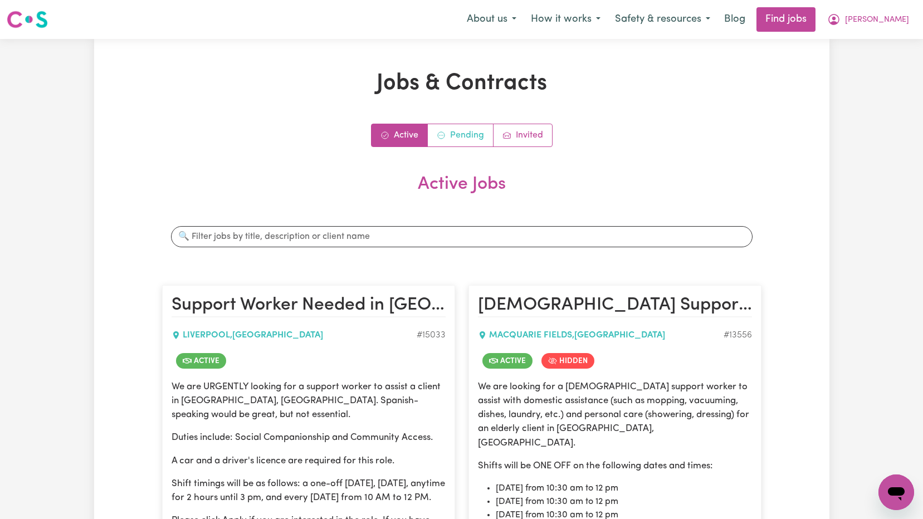
click at [460, 127] on link "Pending" at bounding box center [461, 135] width 66 height 22
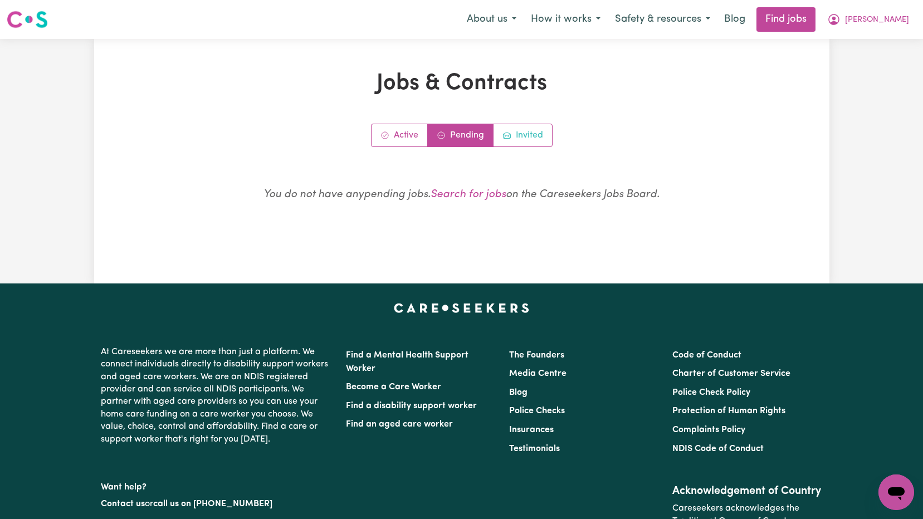
click at [521, 138] on link "Invited" at bounding box center [523, 135] width 59 height 22
click at [407, 138] on link "Active" at bounding box center [400, 135] width 56 height 22
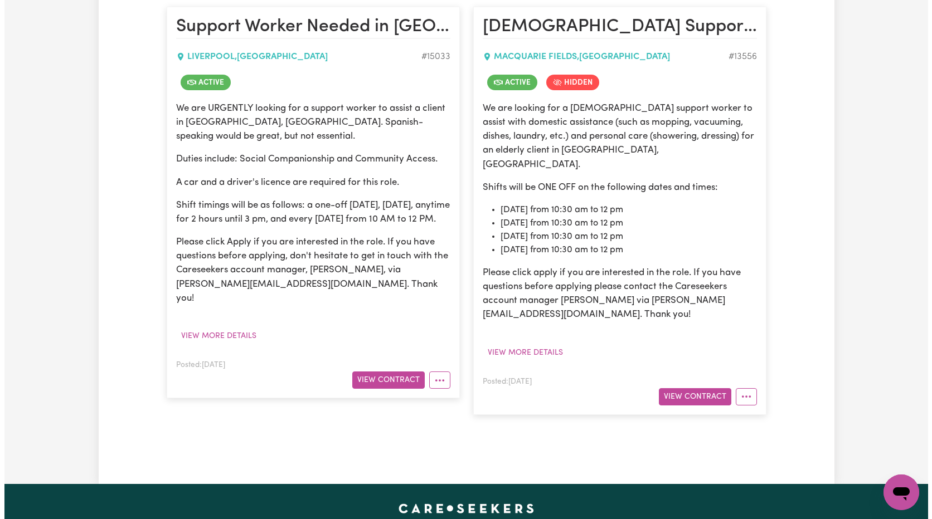
scroll to position [334, 0]
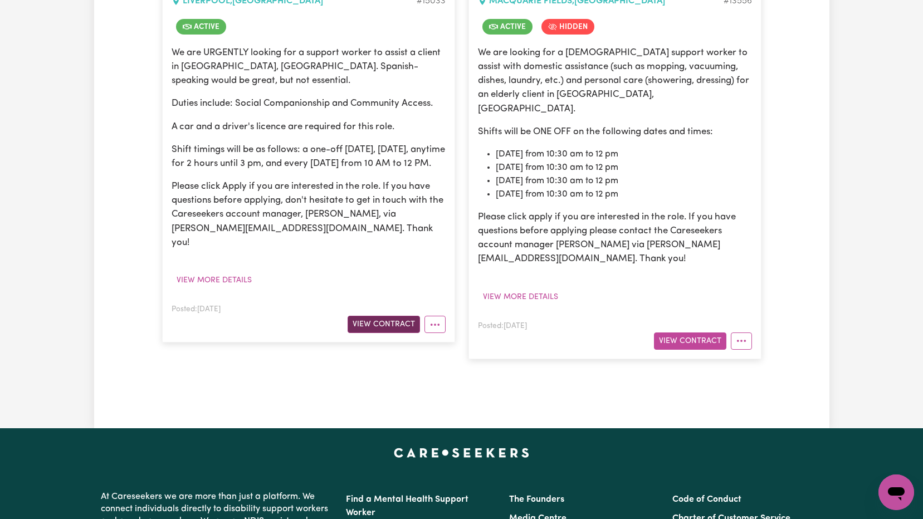
click at [374, 321] on button "View Contract" at bounding box center [384, 324] width 72 height 17
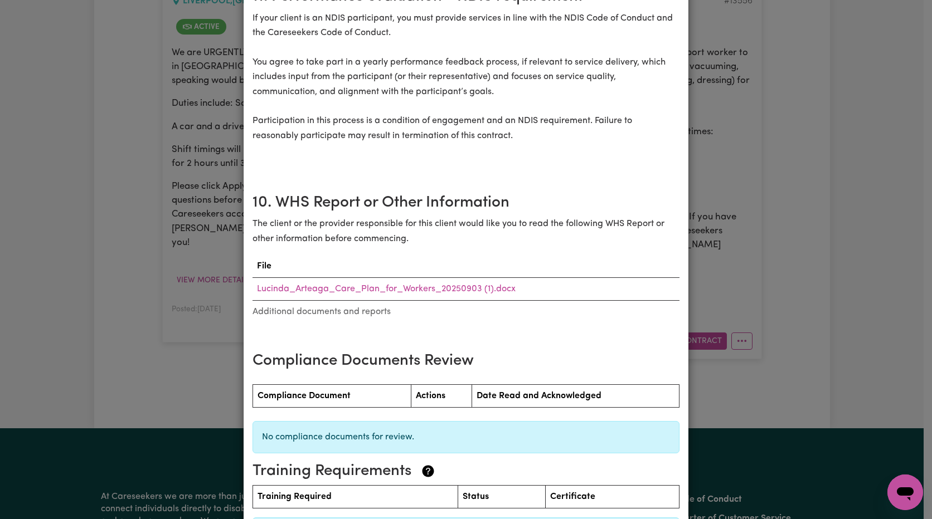
scroll to position [1482, 0]
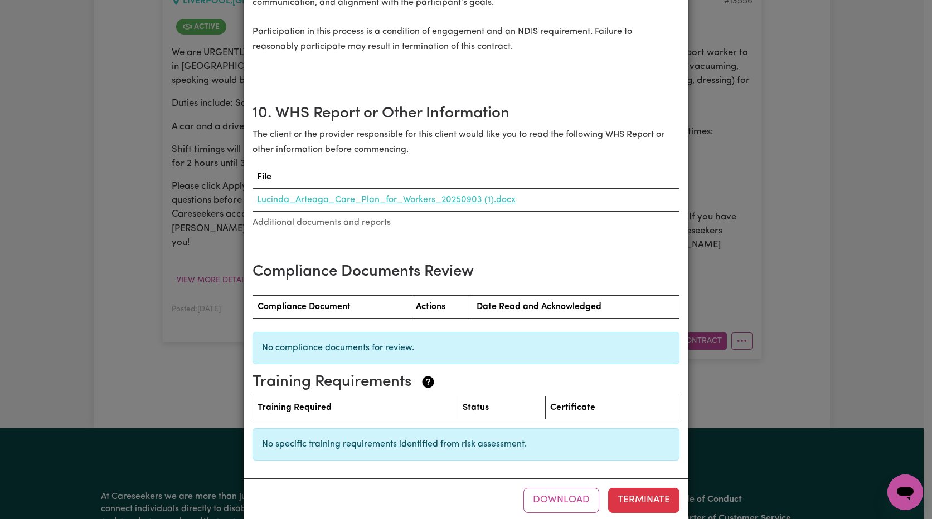
click at [392, 196] on link "Lucinda_Arteaga_Care_Plan_for_Workers_20250903 (1).docx" at bounding box center [386, 200] width 259 height 9
